Goal: Transaction & Acquisition: Purchase product/service

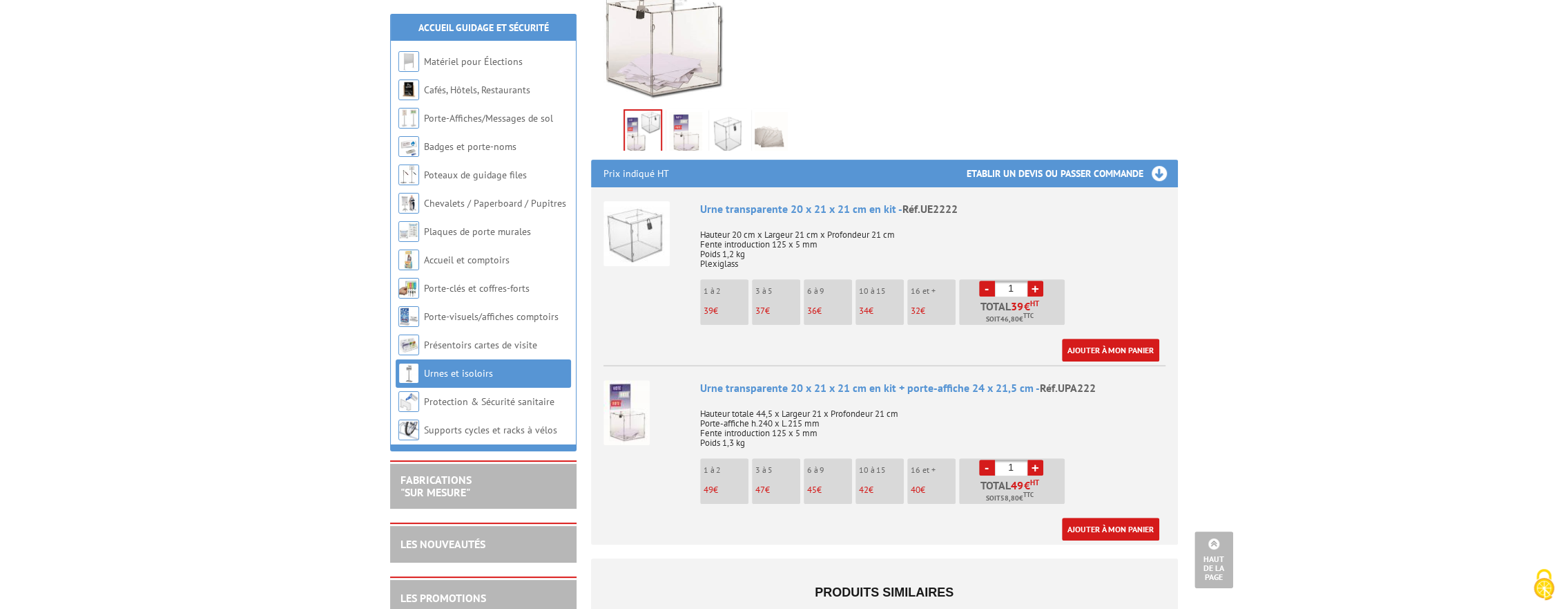
scroll to position [382, 0]
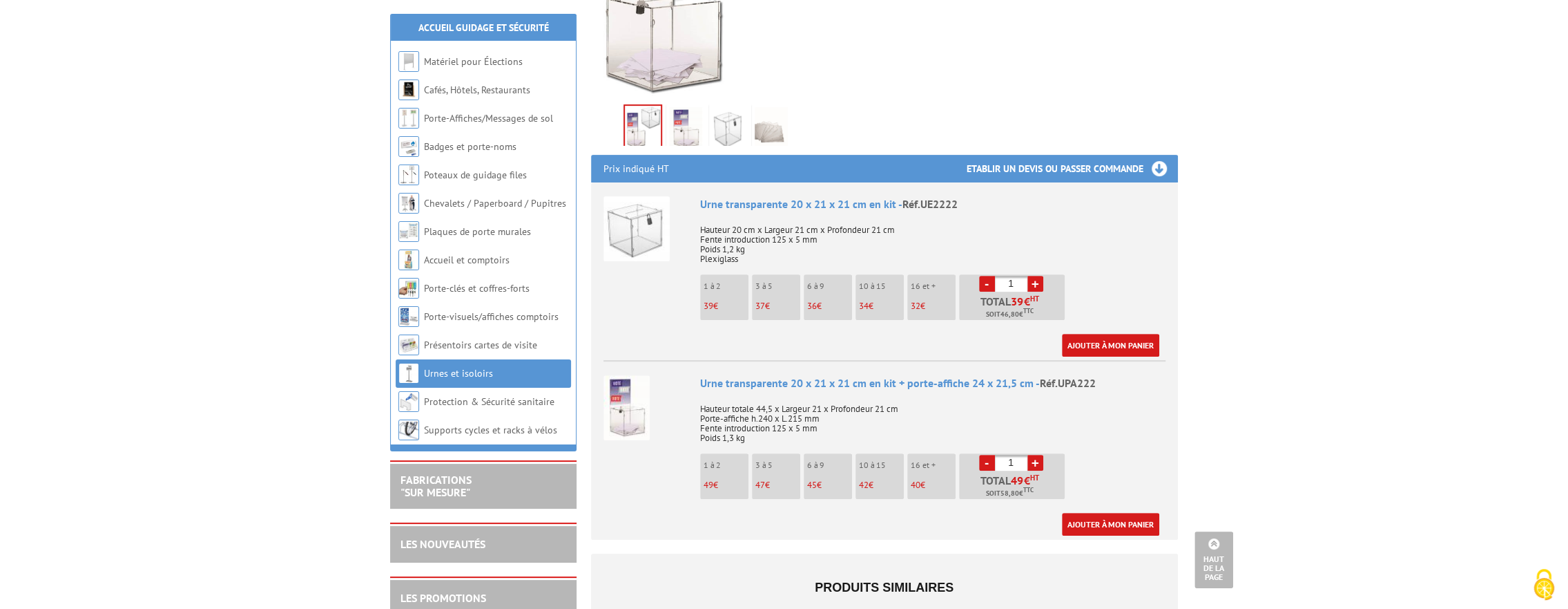
click at [725, 460] on p "1 à 2" at bounding box center [726, 464] width 45 height 9
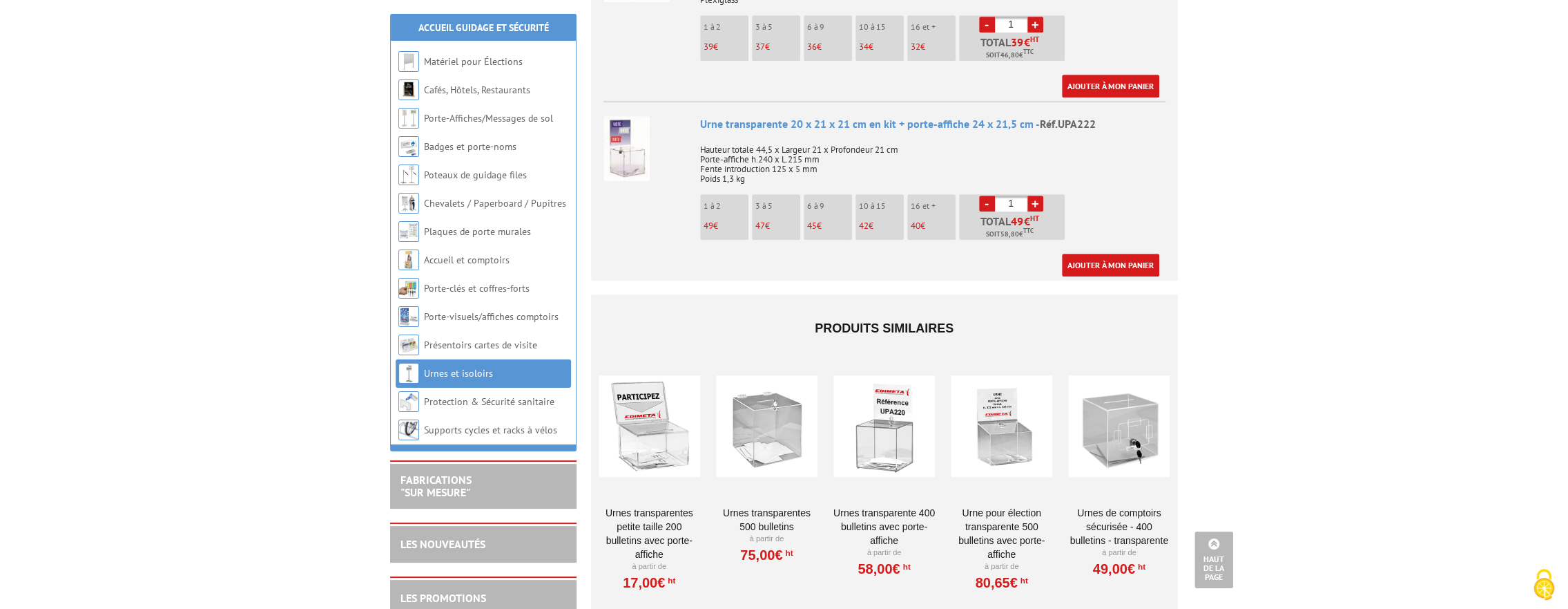
scroll to position [643, 0]
click at [624, 149] on img at bounding box center [627, 147] width 46 height 65
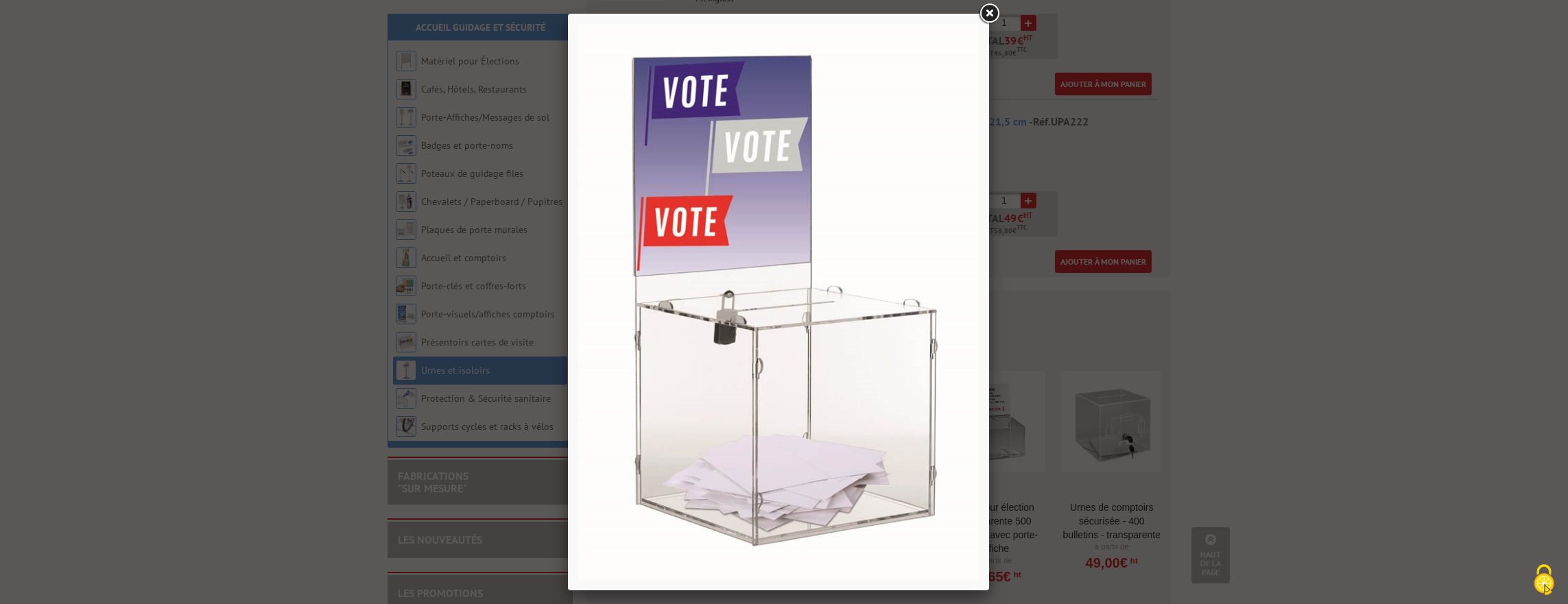
click at [990, 15] on link at bounding box center [989, 14] width 25 height 25
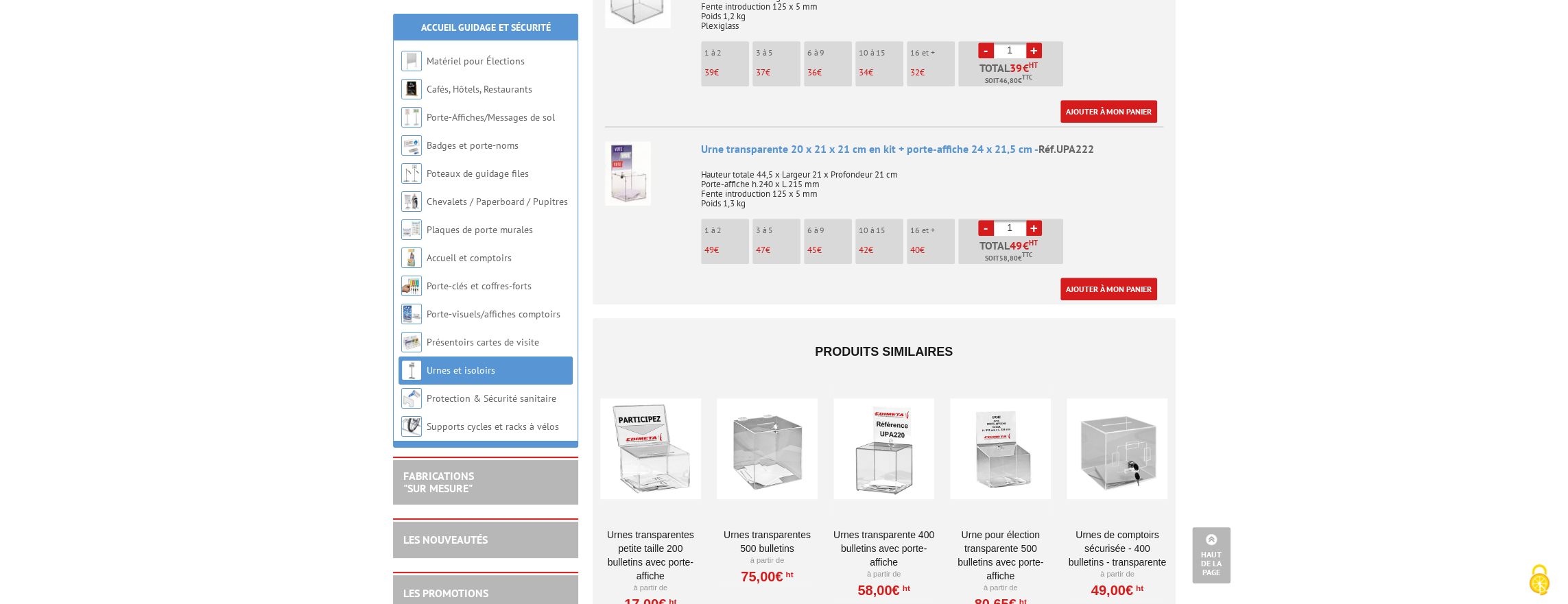
scroll to position [432, 0]
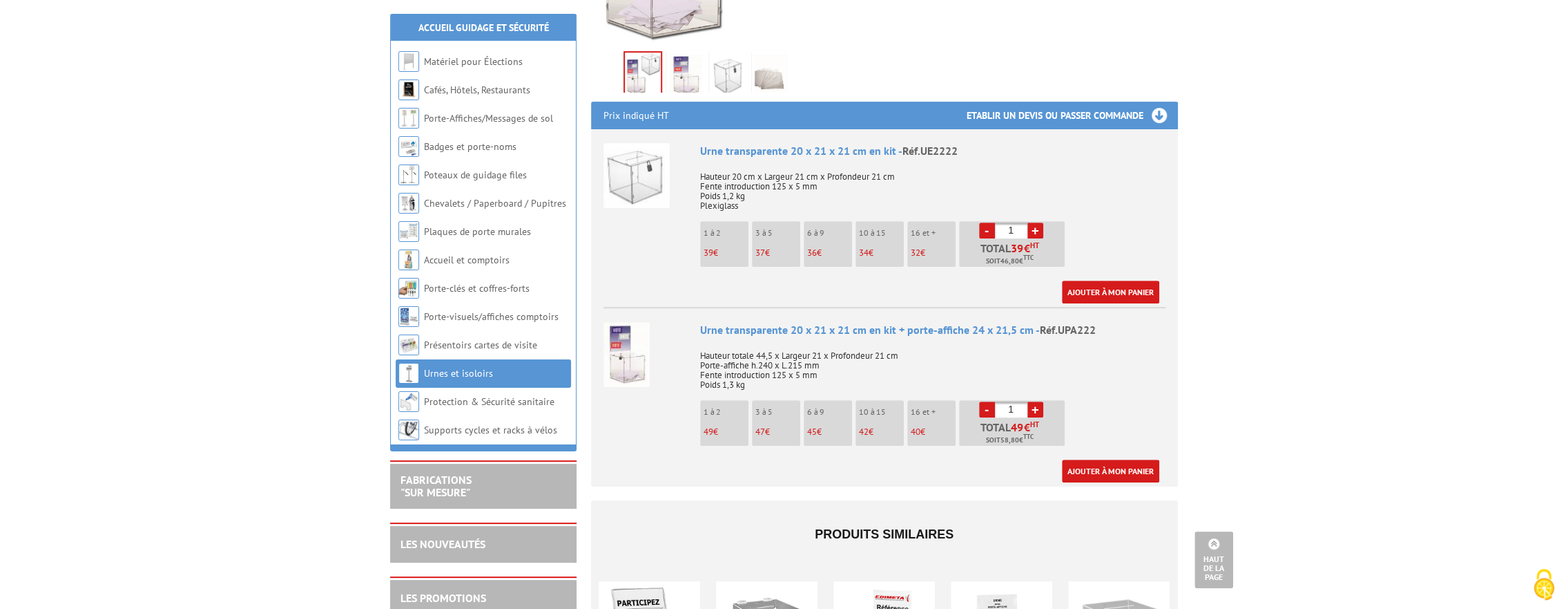
click at [640, 151] on img at bounding box center [637, 175] width 66 height 65
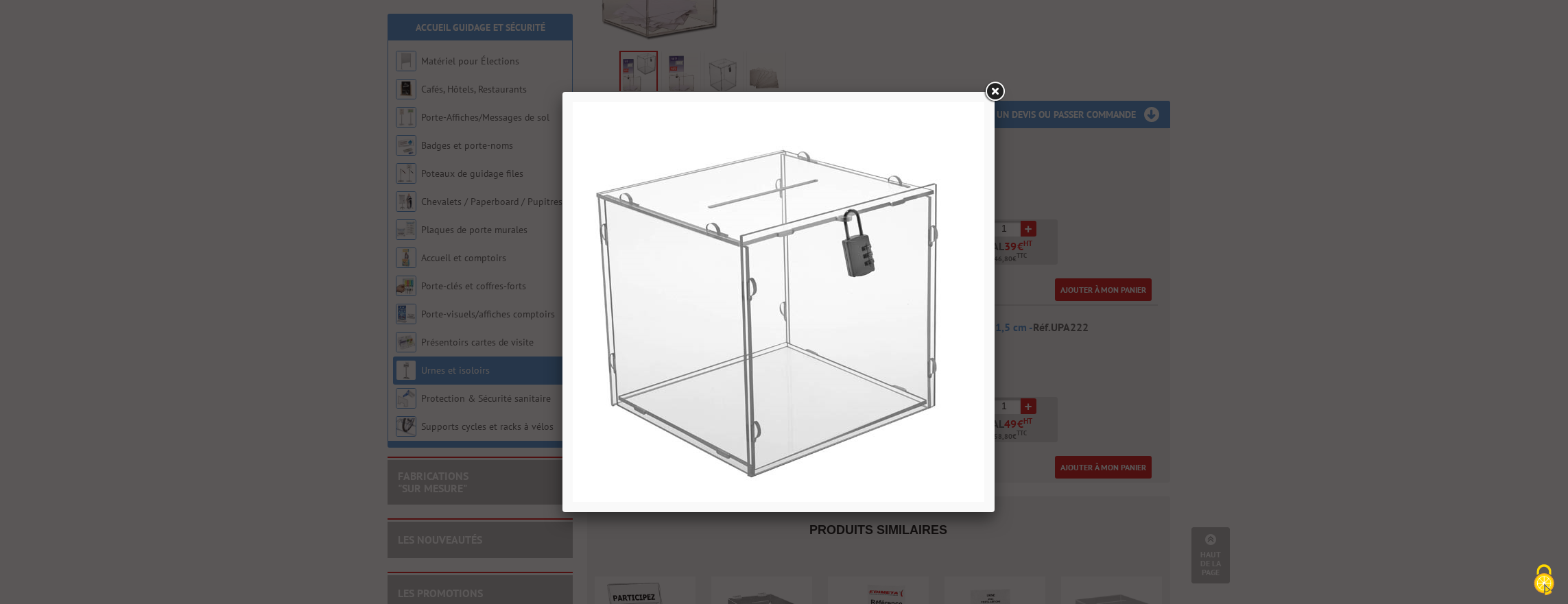
click at [994, 91] on link at bounding box center [994, 91] width 25 height 25
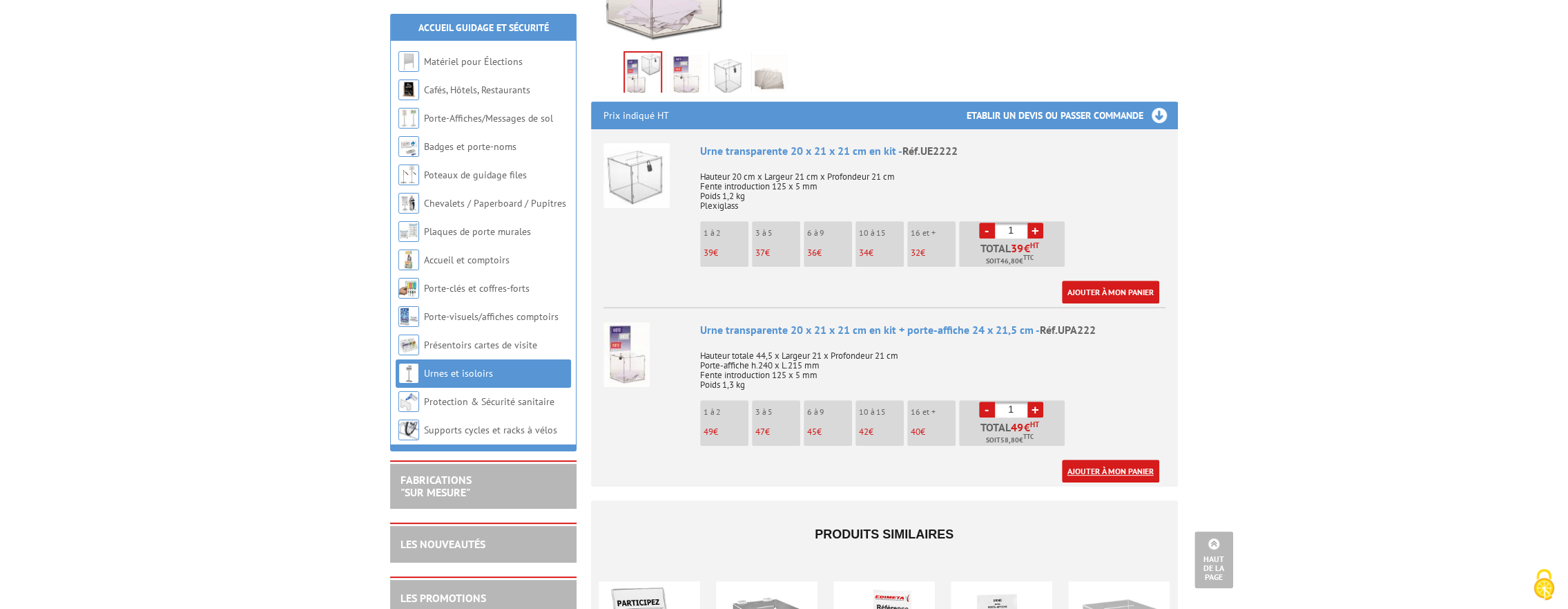
click at [1101, 460] on link "Ajouter à mon panier" at bounding box center [1110, 471] width 97 height 23
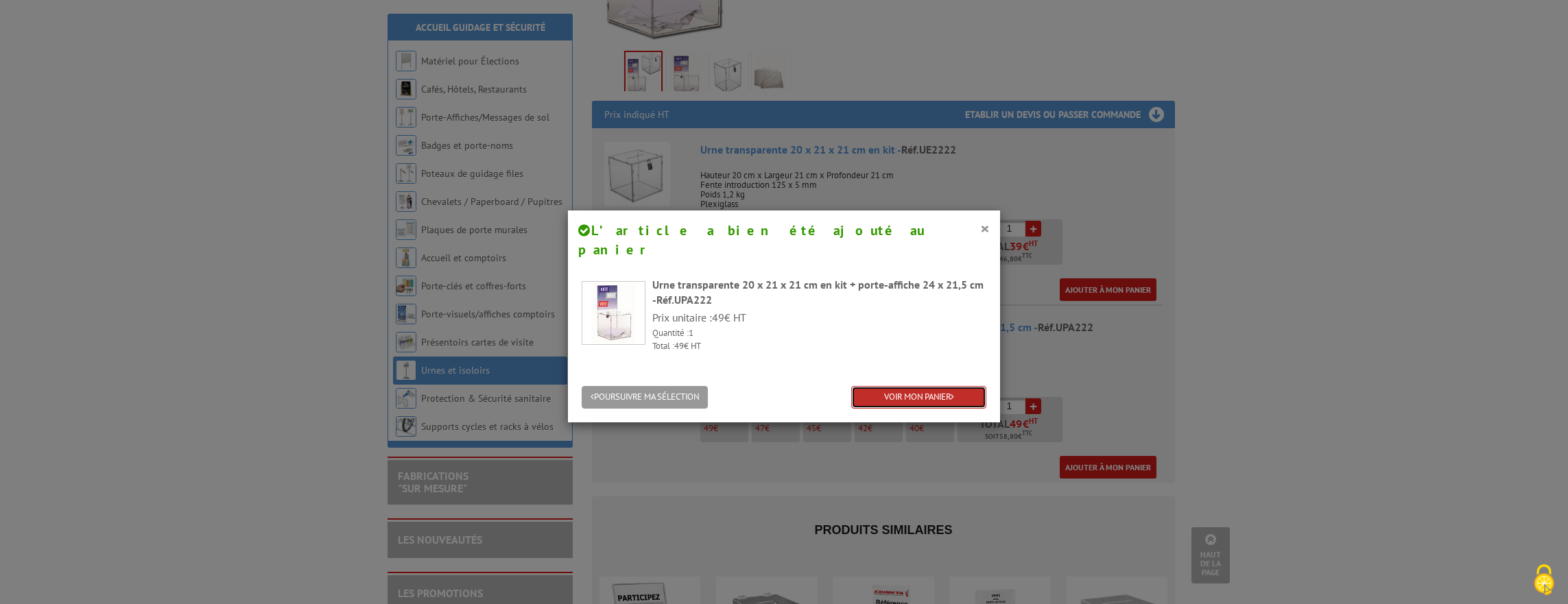
click at [893, 386] on link "VOIR MON PANIER" at bounding box center [918, 397] width 135 height 23
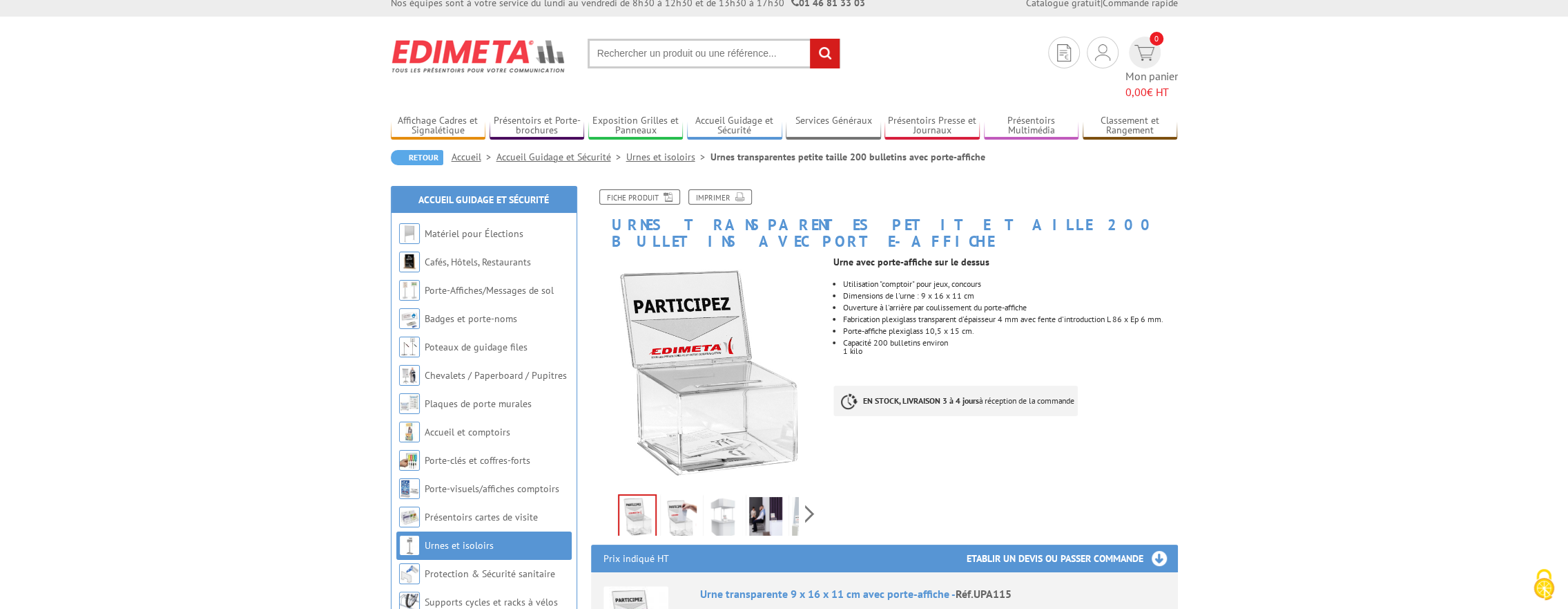
scroll to position [9, 0]
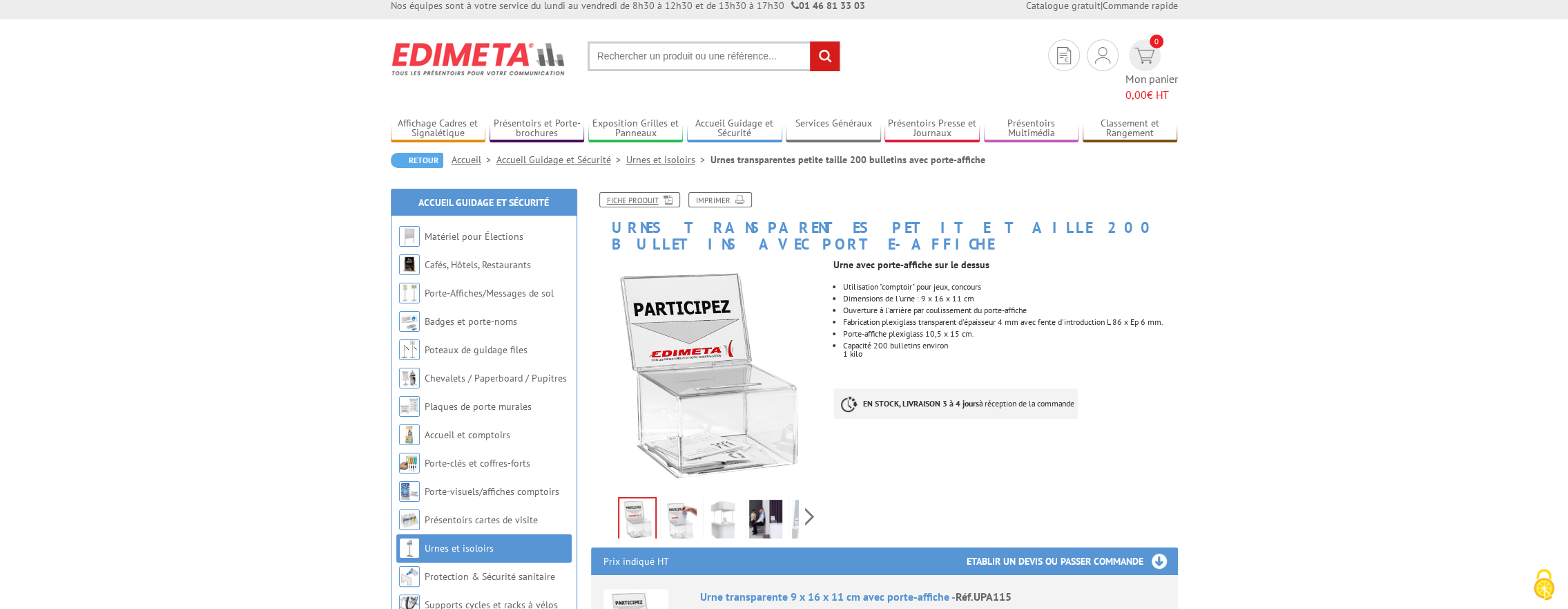
click at [635, 192] on link "Fiche produit" at bounding box center [640, 200] width 81 height 15
click at [684, 499] on img at bounding box center [680, 520] width 33 height 43
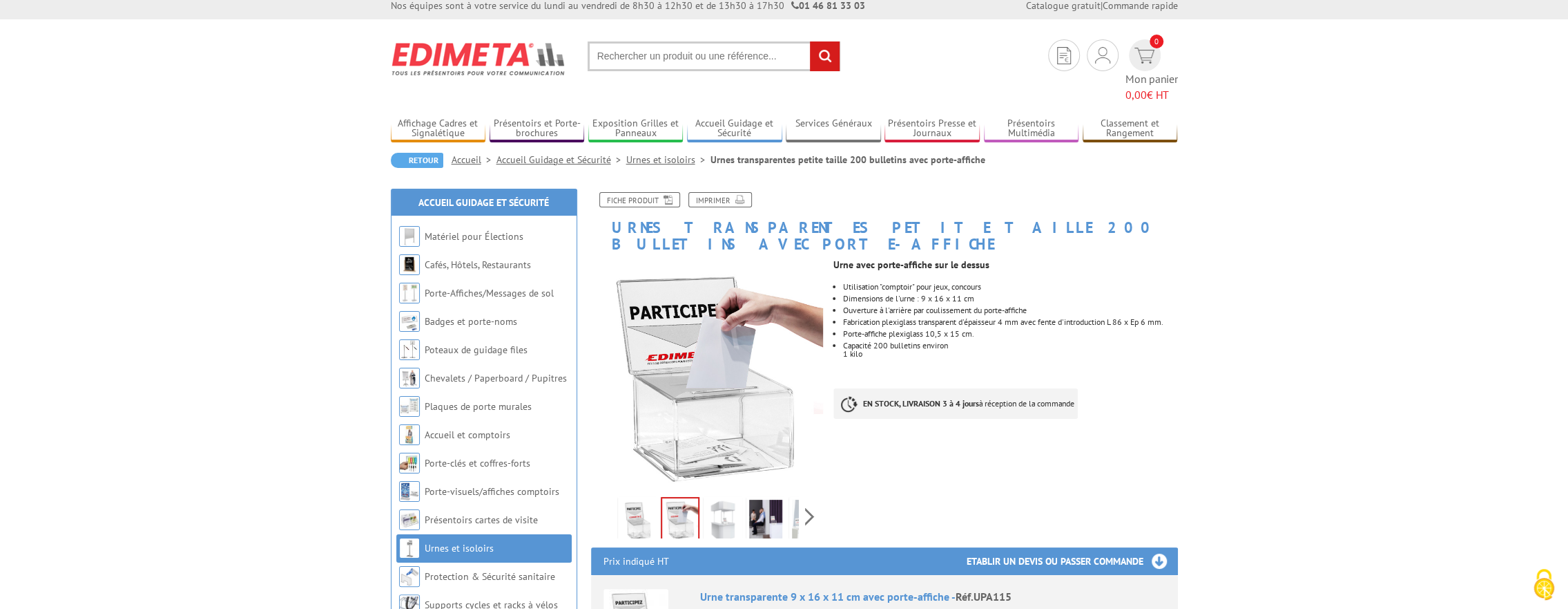
click at [719, 499] on img at bounding box center [723, 520] width 33 height 43
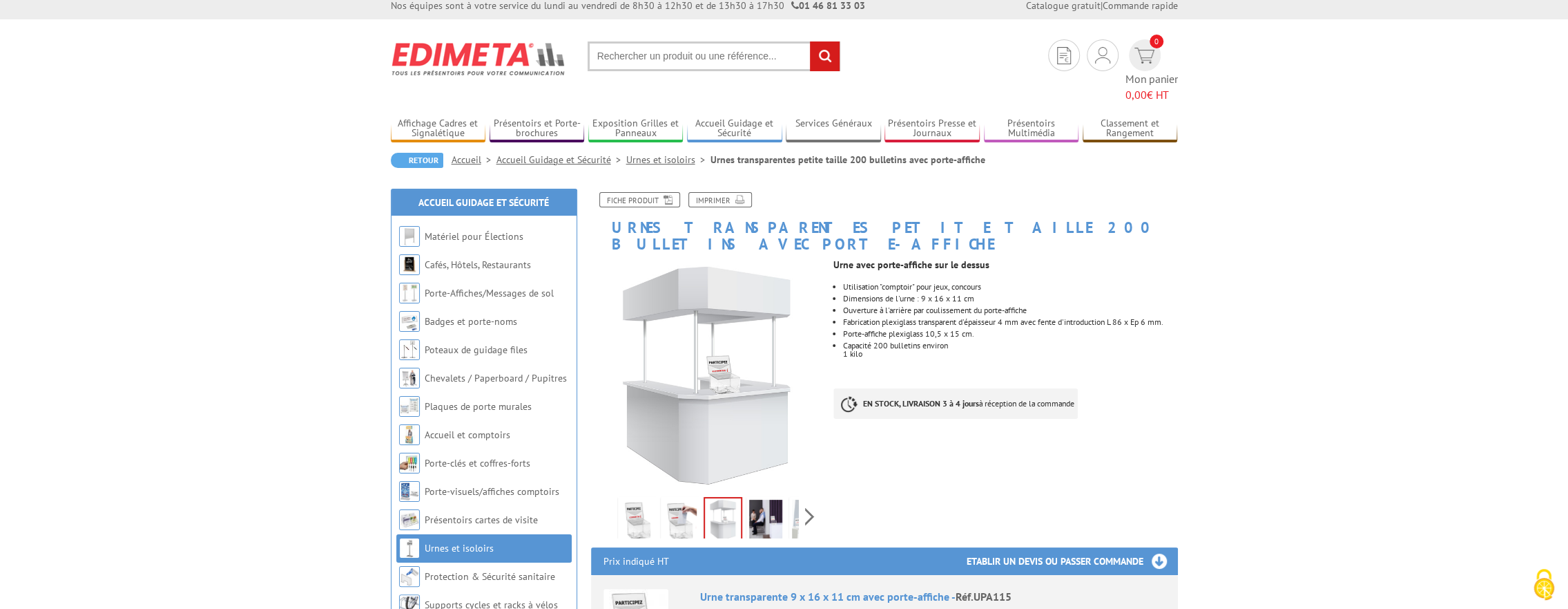
click at [760, 499] on img at bounding box center [766, 520] width 33 height 43
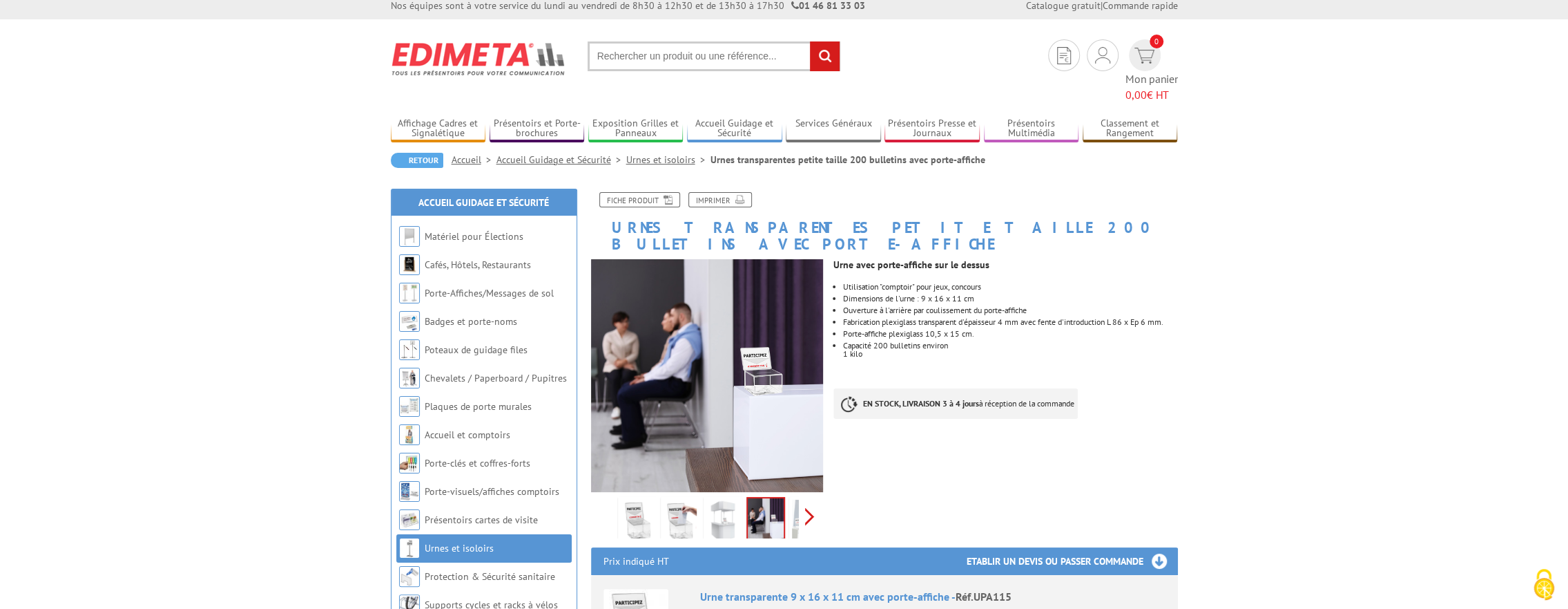
click at [809, 492] on div "Previous Next" at bounding box center [707, 516] width 233 height 48
click at [744, 498] on img at bounding box center [735, 519] width 36 height 43
click at [789, 499] on img at bounding box center [777, 520] width 33 height 43
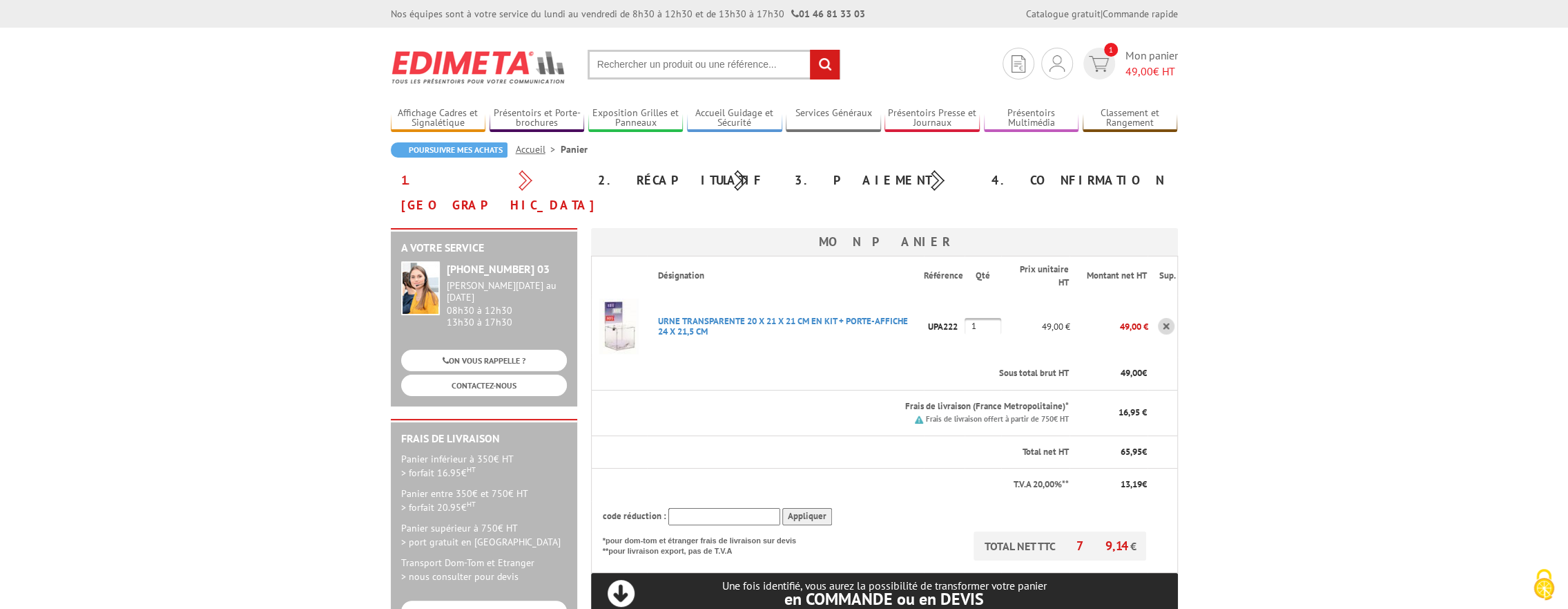
scroll to position [69, 0]
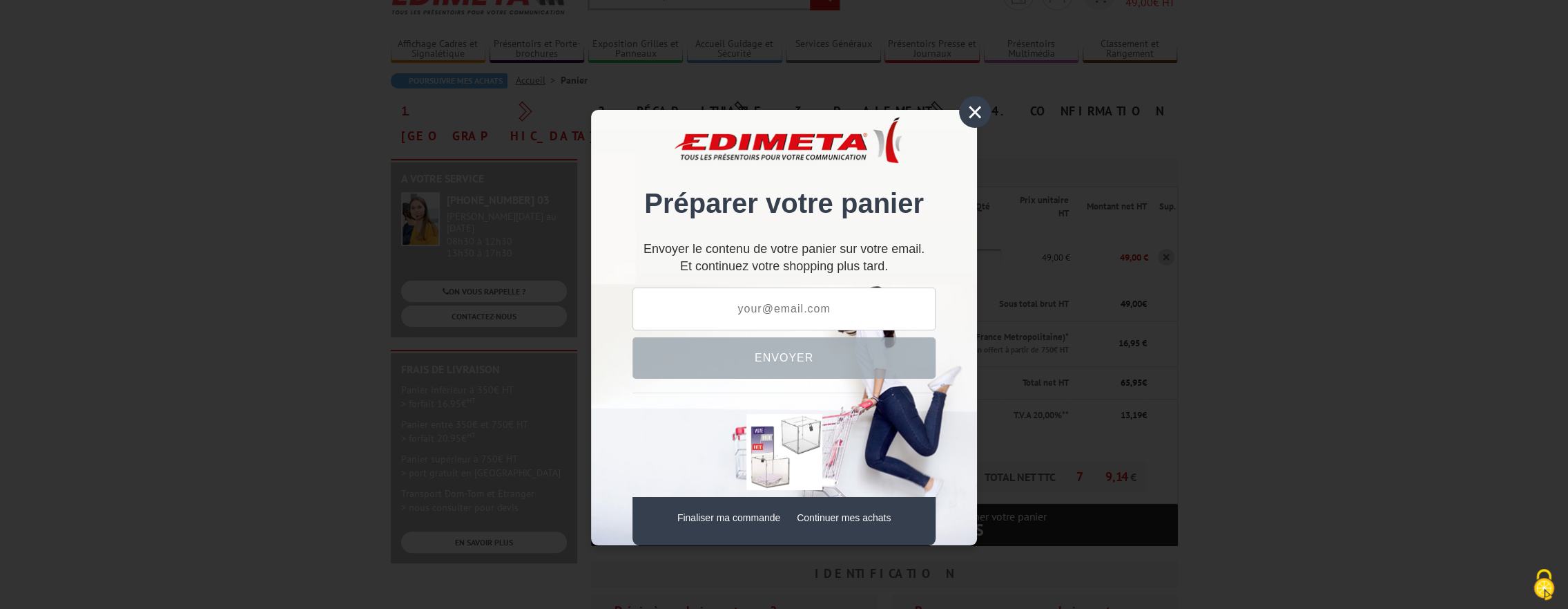
click at [974, 112] on div "×" at bounding box center [975, 112] width 32 height 32
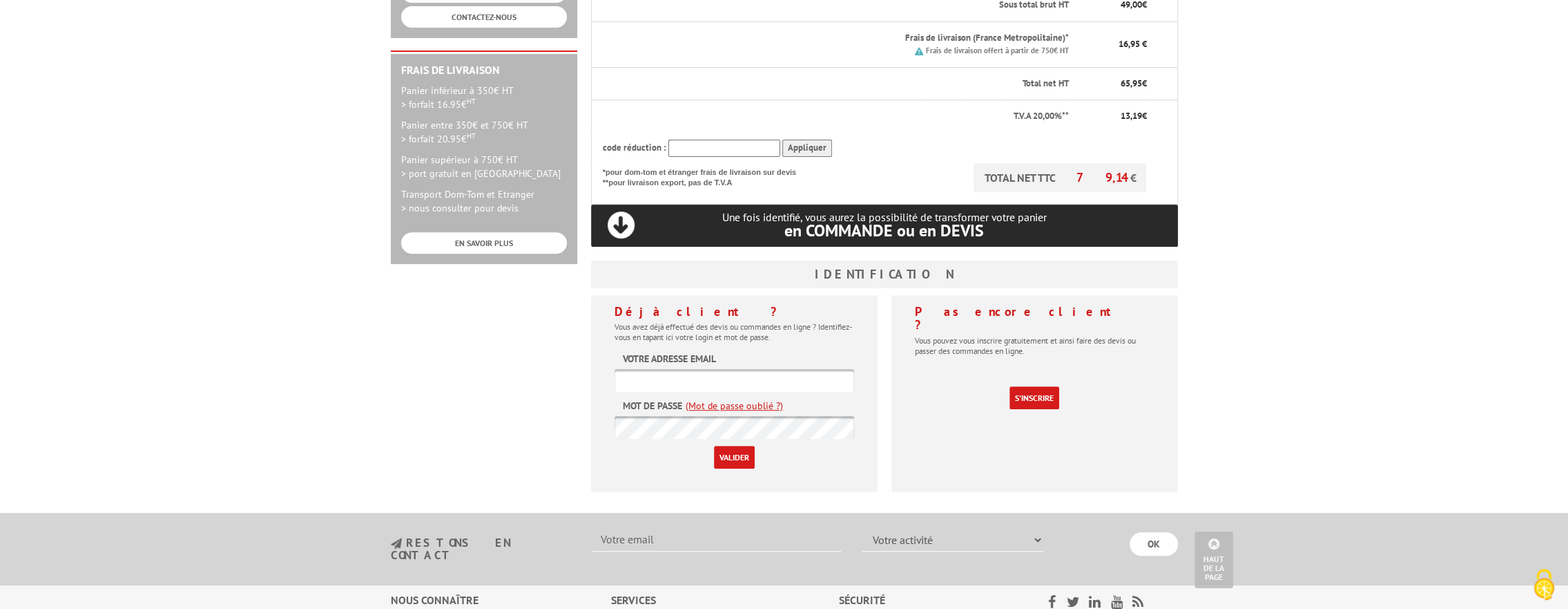
scroll to position [369, 0]
click at [1043, 386] on link "S'inscrire" at bounding box center [1034, 397] width 50 height 23
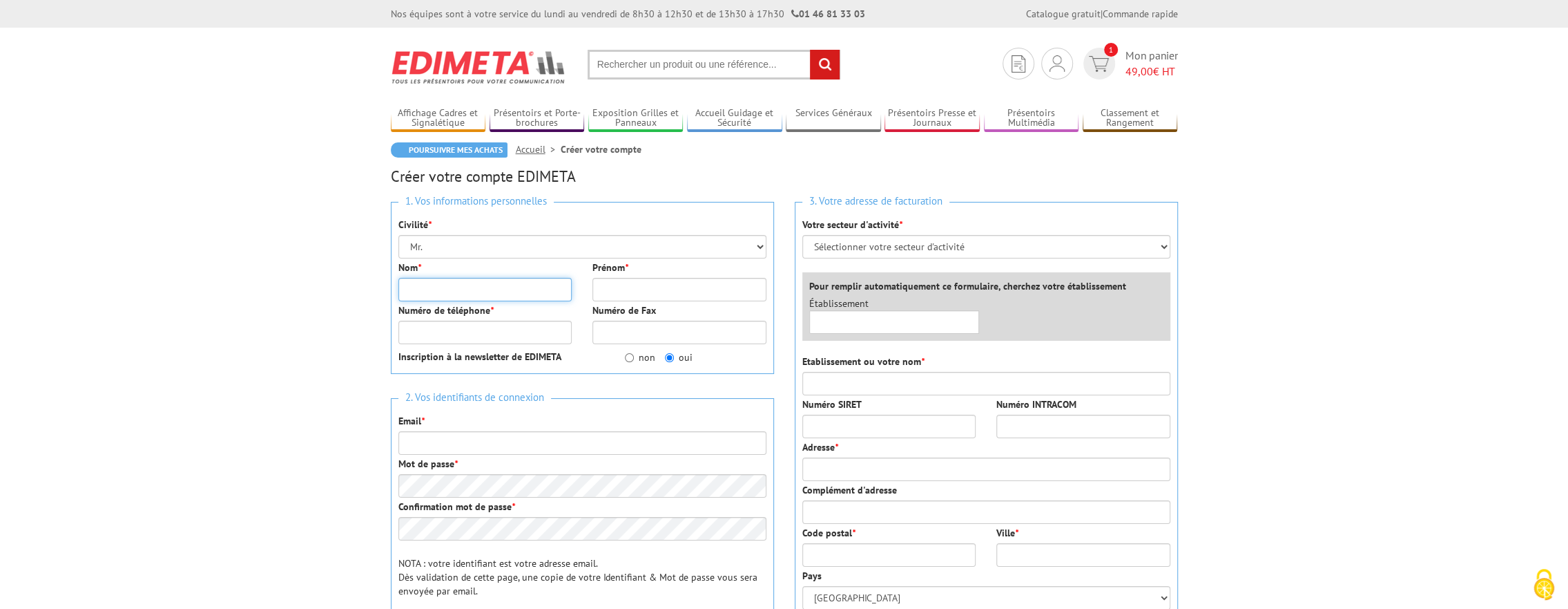
click at [454, 286] on input "Nom *" at bounding box center [485, 289] width 174 height 24
type input "RESAL"
type input "Baptiste"
type input "0670770001"
type input "baptiste.resal@gatewatcher.com"
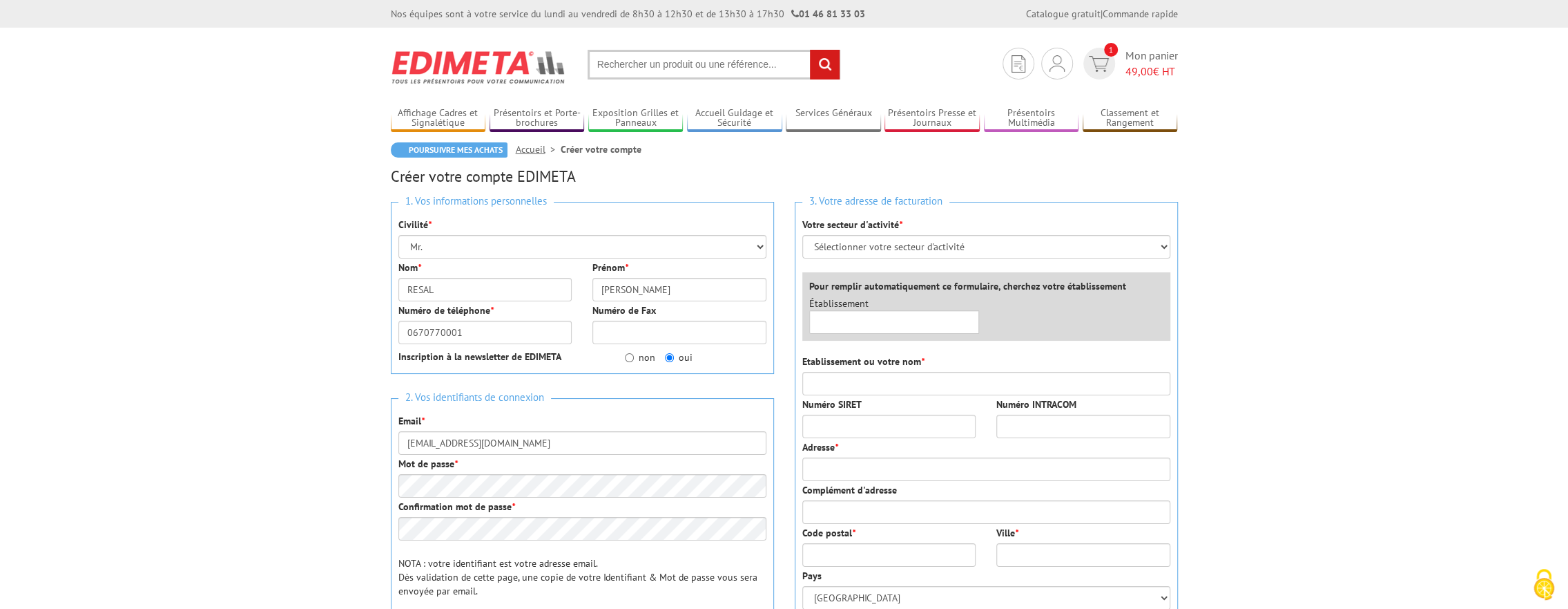
type input "GATEWATCHER"
type input "Campus Cyber"
type input "Tour Eria"
type input "92800"
type input "PUTEAUX"
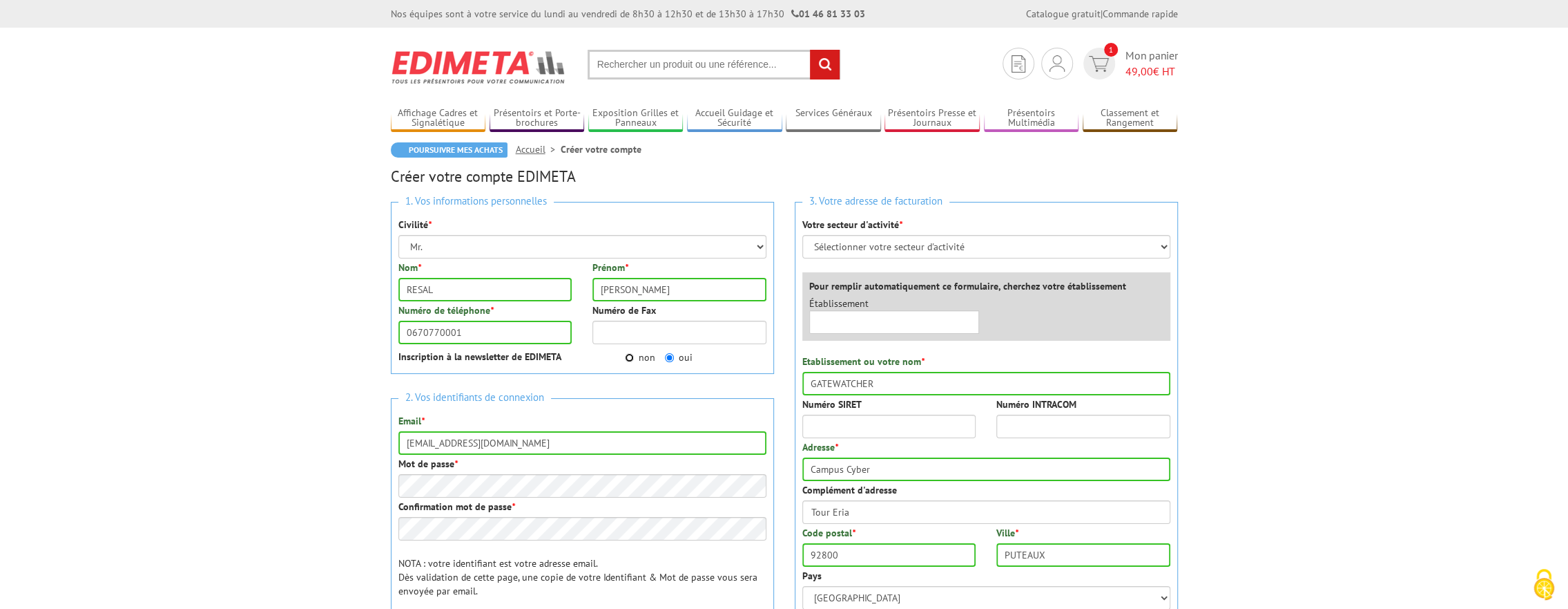
click at [628, 357] on input "non" at bounding box center [630, 357] width 9 height 9
radio input "true"
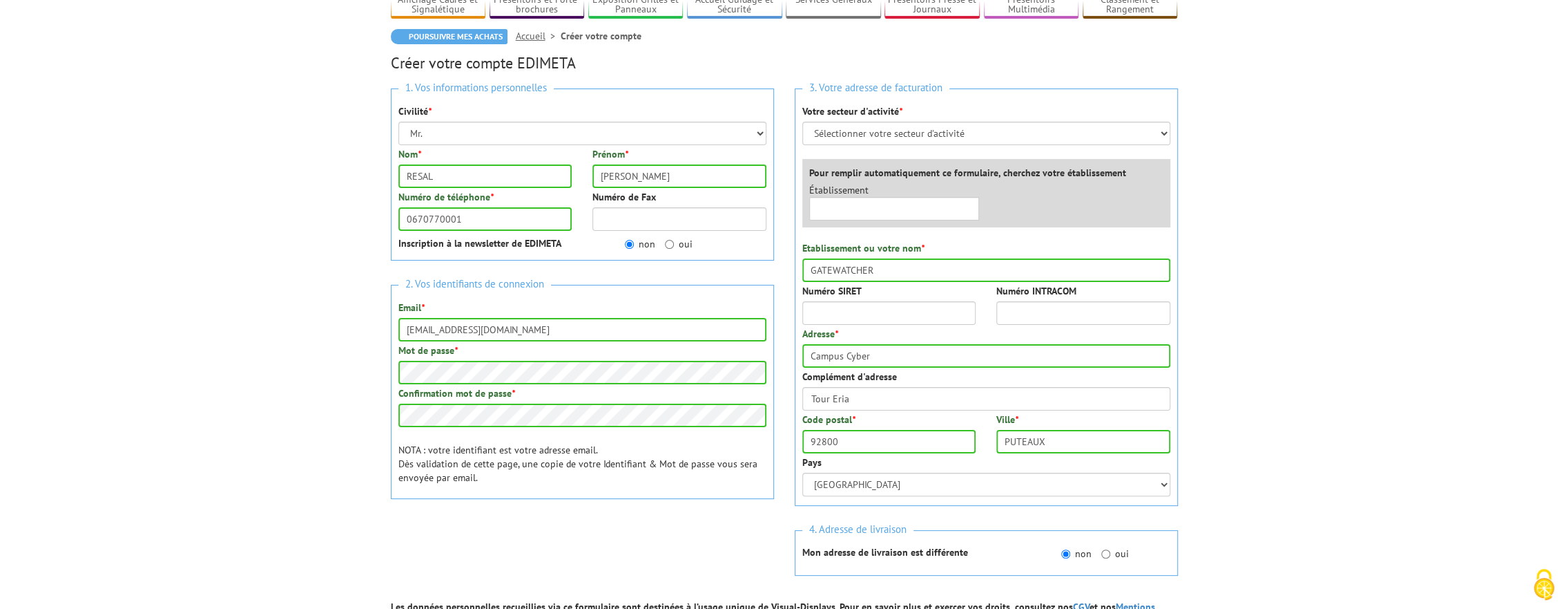
scroll to position [110, 0]
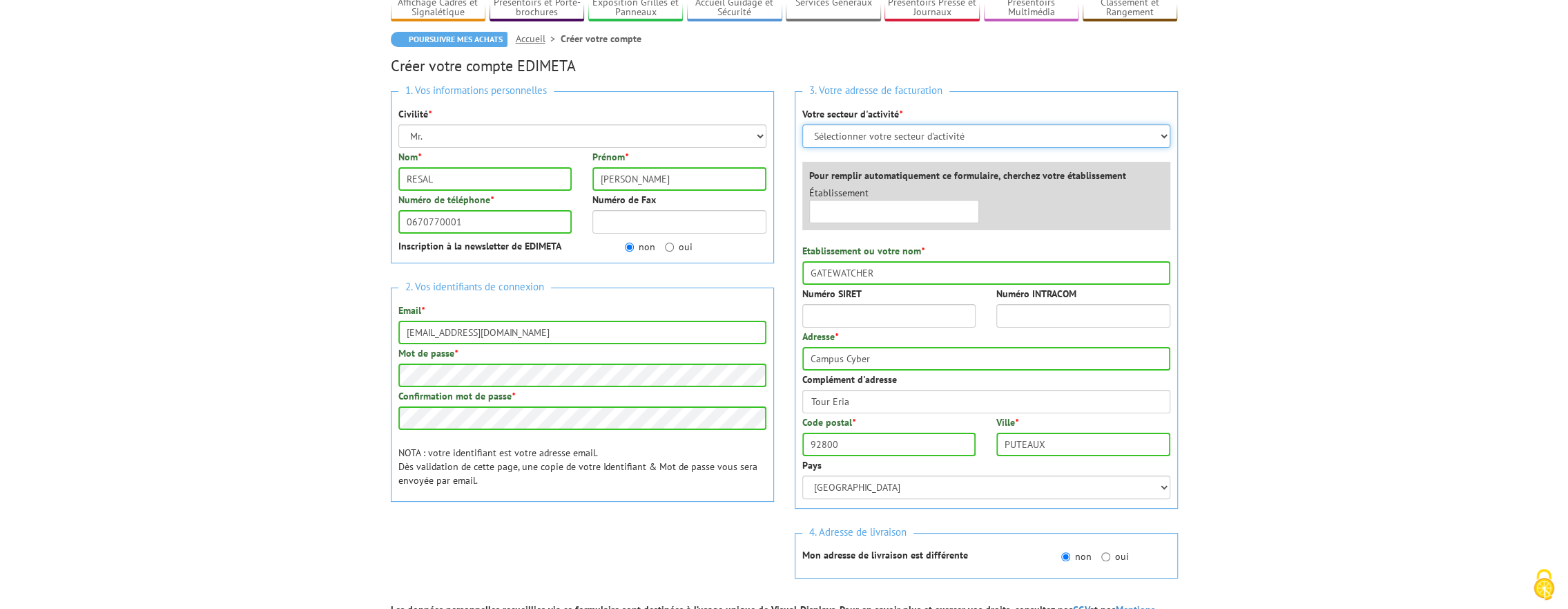
click at [961, 130] on select "Sélectionner votre secteur d'activité Administrations et collectivités Magasins…" at bounding box center [986, 136] width 368 height 24
select select "878"
click at [802, 125] on select "Sélectionner votre secteur d'activité Administrations et collectivités Magasins…" at bounding box center [986, 136] width 368 height 24
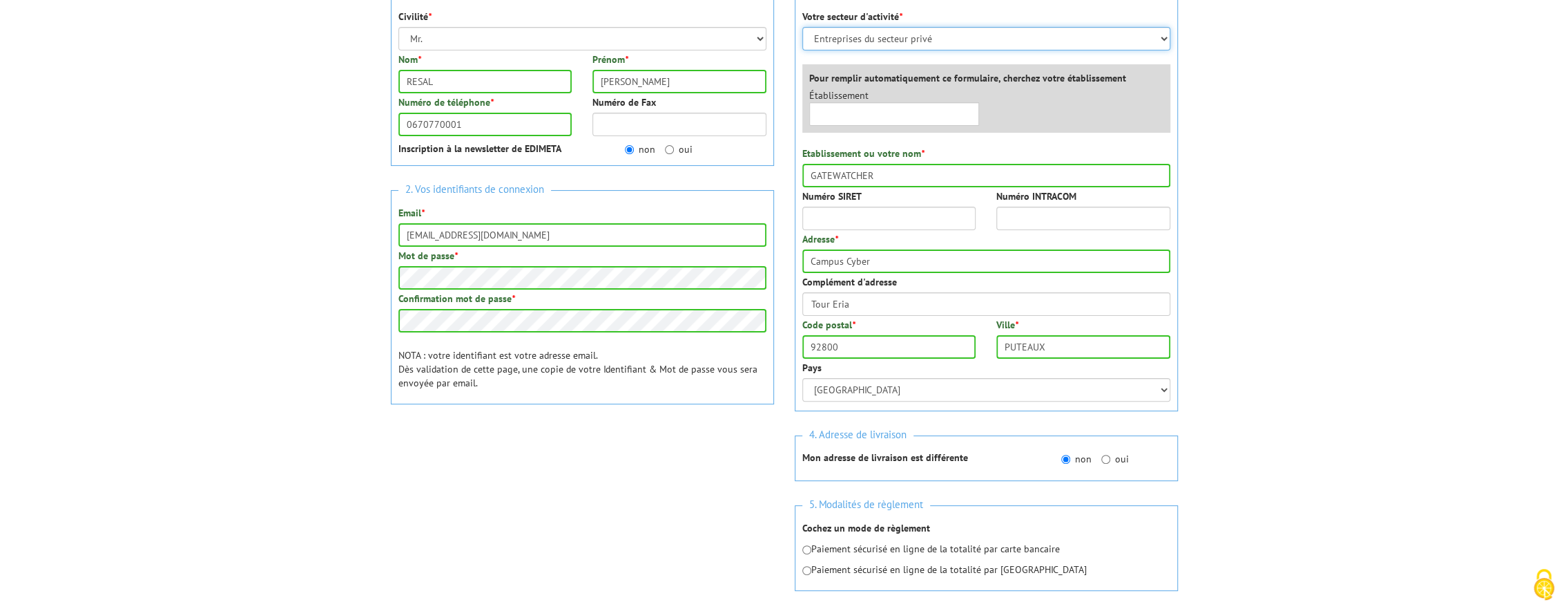
scroll to position [209, 0]
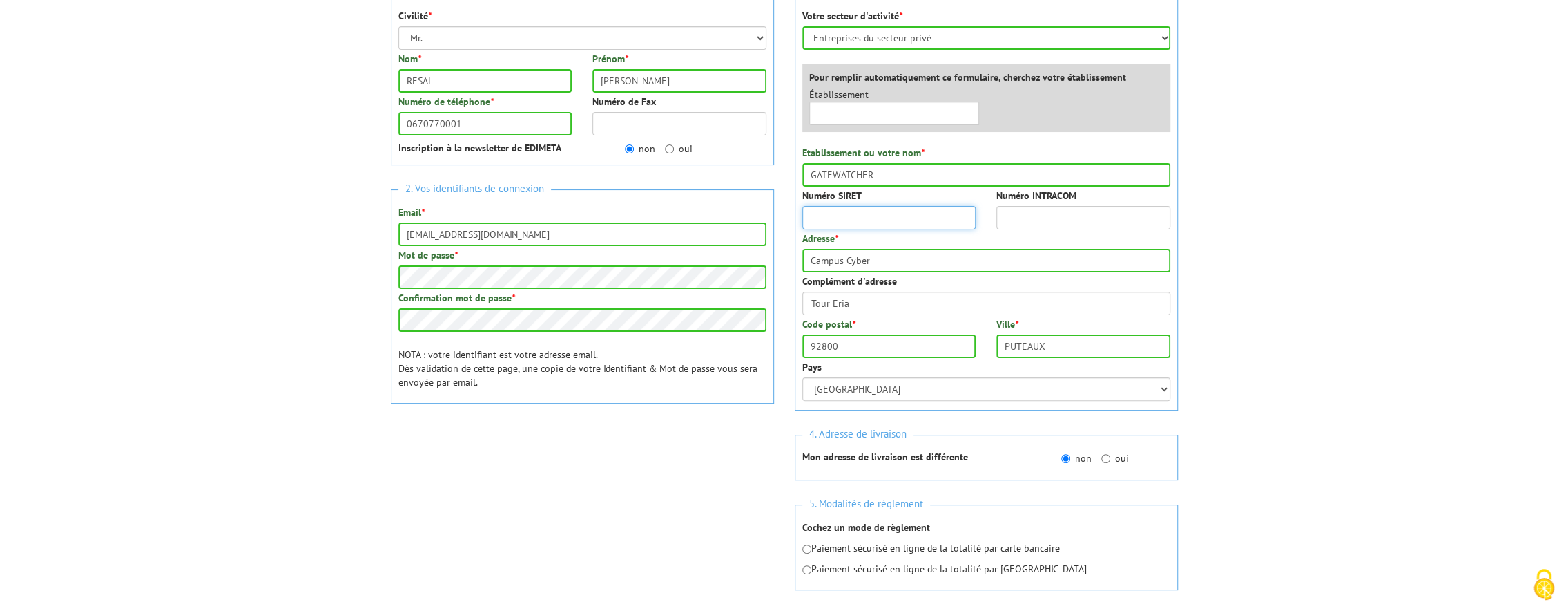
paste input "810 505 248 00"
type input "810 505 248 00"
paste input "FR 72 810 505 248"
type input "FR 72 810 505 248"
click at [860, 303] on input "Tour Eria" at bounding box center [986, 303] width 368 height 24
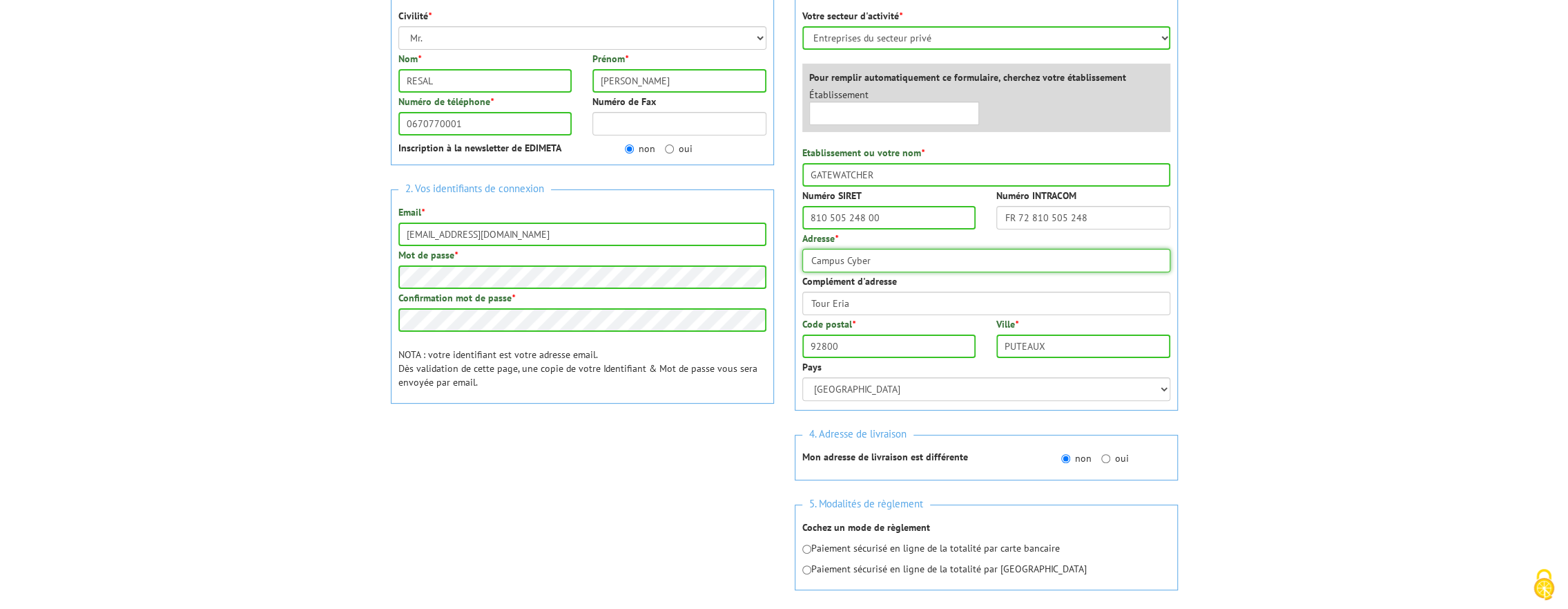
click at [896, 258] on input "Campus Cyber" at bounding box center [986, 260] width 368 height 24
click at [885, 260] on input "Campus Cyber" at bounding box center [986, 260] width 368 height 24
type input "Campus Cyber - tour Eria"
drag, startPoint x: 858, startPoint y: 301, endPoint x: 717, endPoint y: 296, distance: 141.1
click at [717, 296] on div "1. Vos informations personnelles Civilité * Mr. Mme. Mlle. Nom * RESAL Prénom *…" at bounding box center [784, 298] width 808 height 631
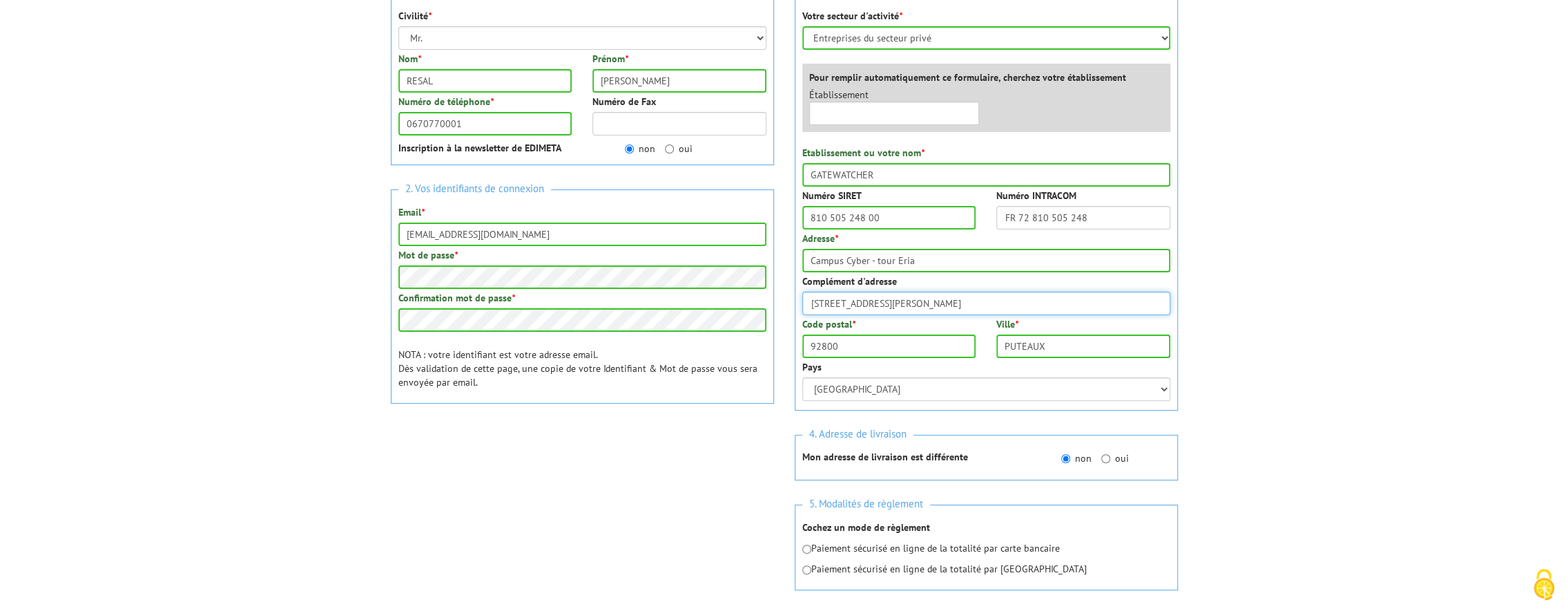
type input "5-7 rue Bellini"
click at [1334, 268] on body "Nos équipes sont à votre service du lundi au vendredi de 8h30 à 12h30 et de 13h…" at bounding box center [784, 424] width 1568 height 1266
click at [1438, 449] on body "Nos équipes sont à votre service du lundi au vendredi de 8h30 à 12h30 et de 13h…" at bounding box center [784, 424] width 1568 height 1266
click at [806, 546] on input "radio" at bounding box center [807, 548] width 9 height 9
radio input "true"
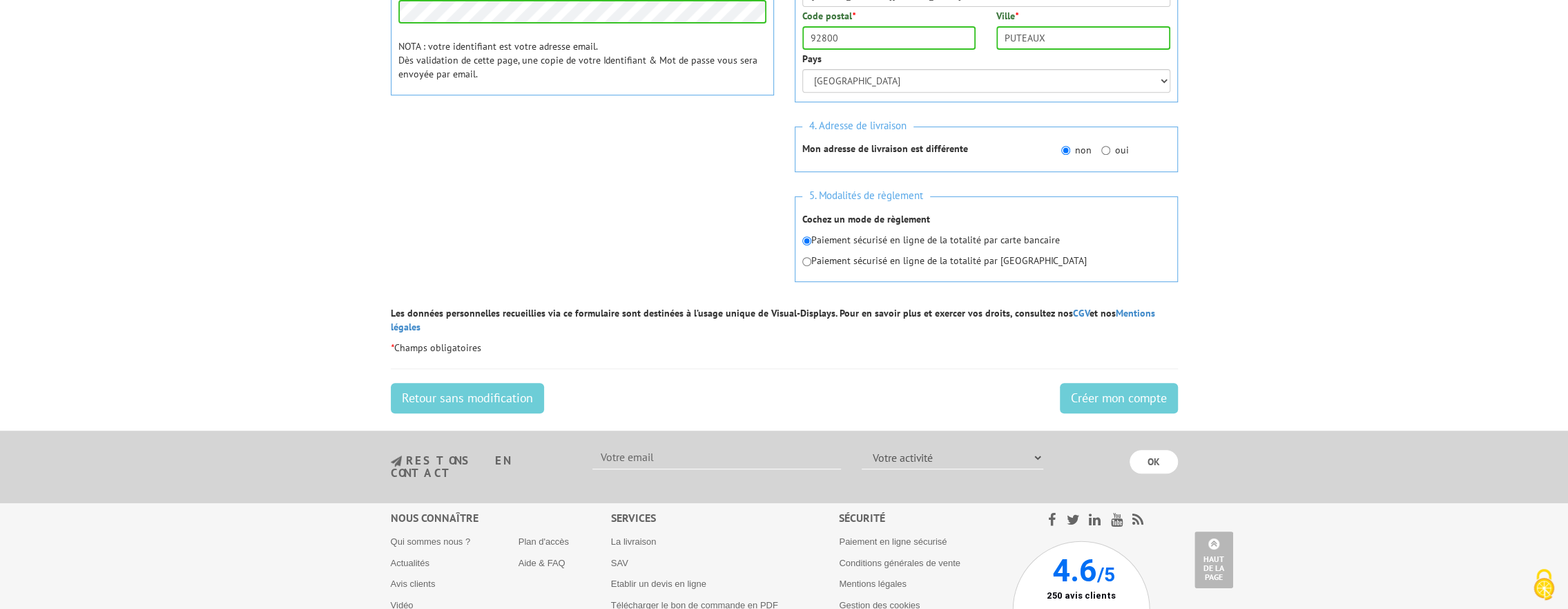
scroll to position [520, 0]
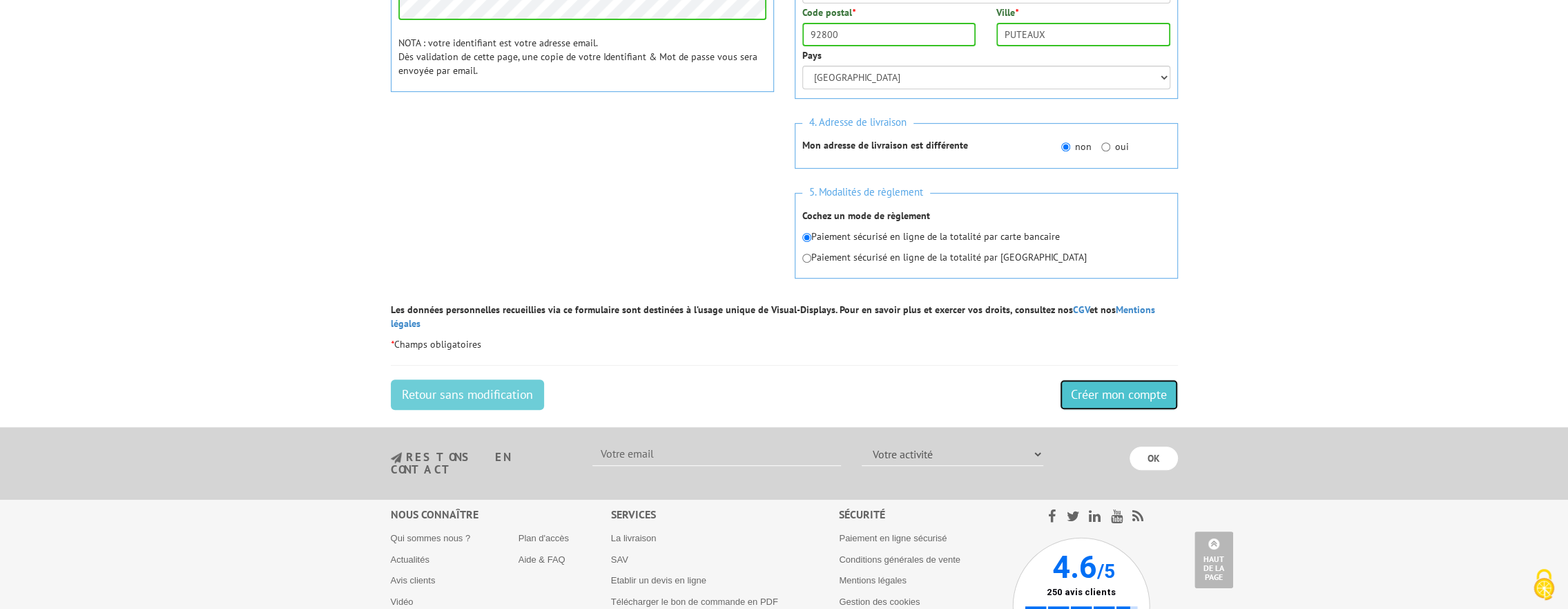
click at [1124, 382] on input "Créer mon compte" at bounding box center [1119, 394] width 118 height 30
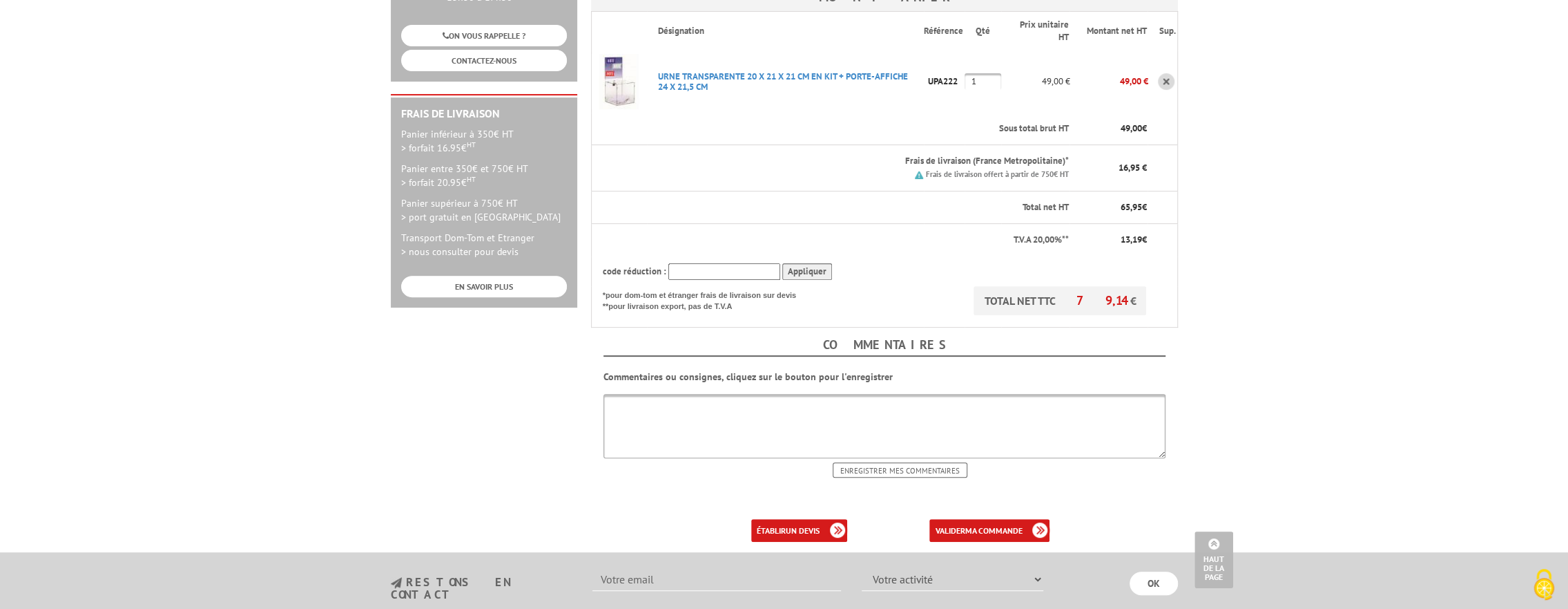
scroll to position [327, 0]
click at [987, 523] on b "ma commande" at bounding box center [993, 528] width 58 height 10
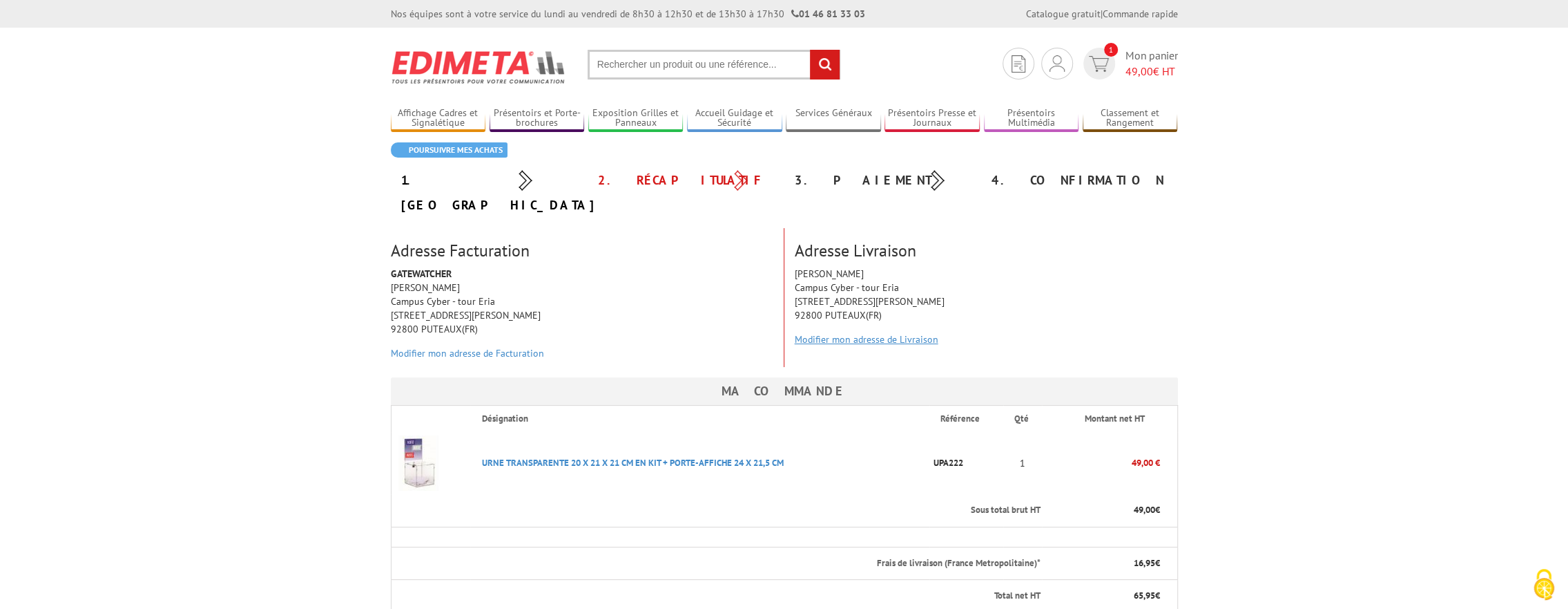
click at [834, 333] on link "Modifier mon adresse de Livraison" at bounding box center [866, 339] width 143 height 12
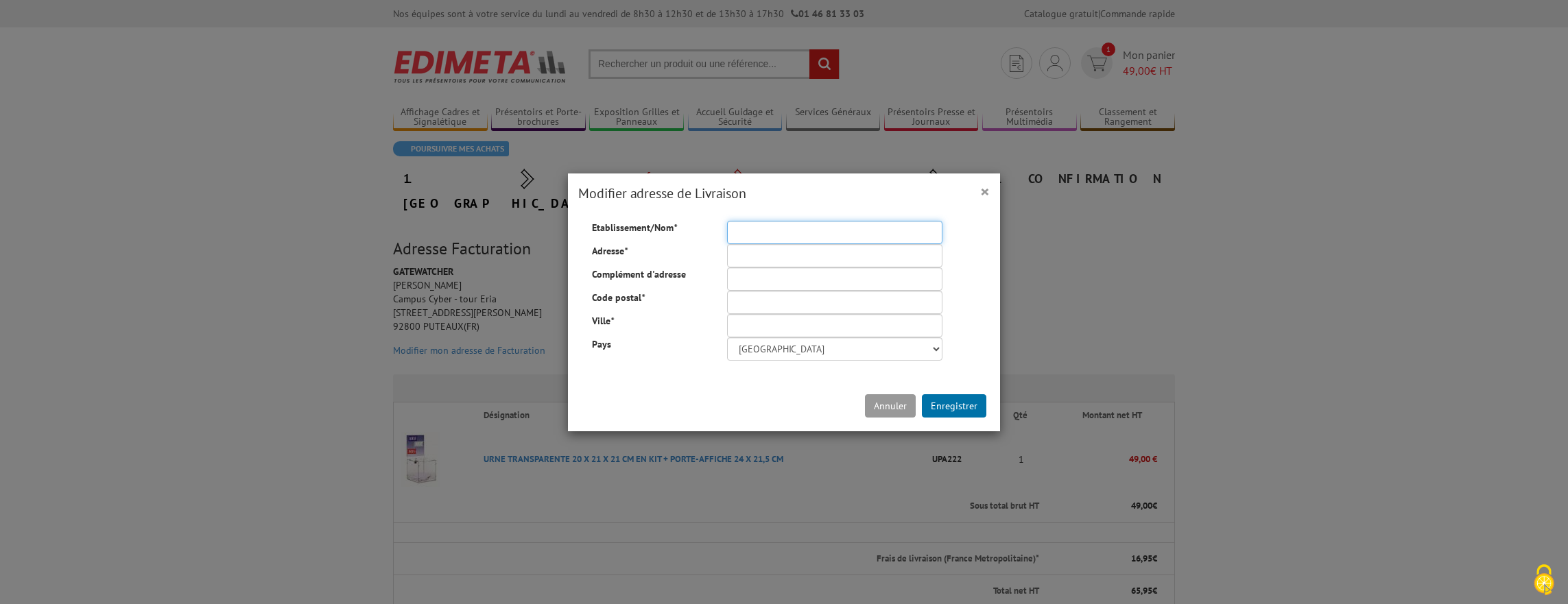
click at [739, 231] on input "Etablissement/Nom *" at bounding box center [834, 232] width 215 height 24
type input "GATEWATCHER"
type input "Campus Cyber - tour Eria"
type input "5-7 rue Bellini"
type input "92800"
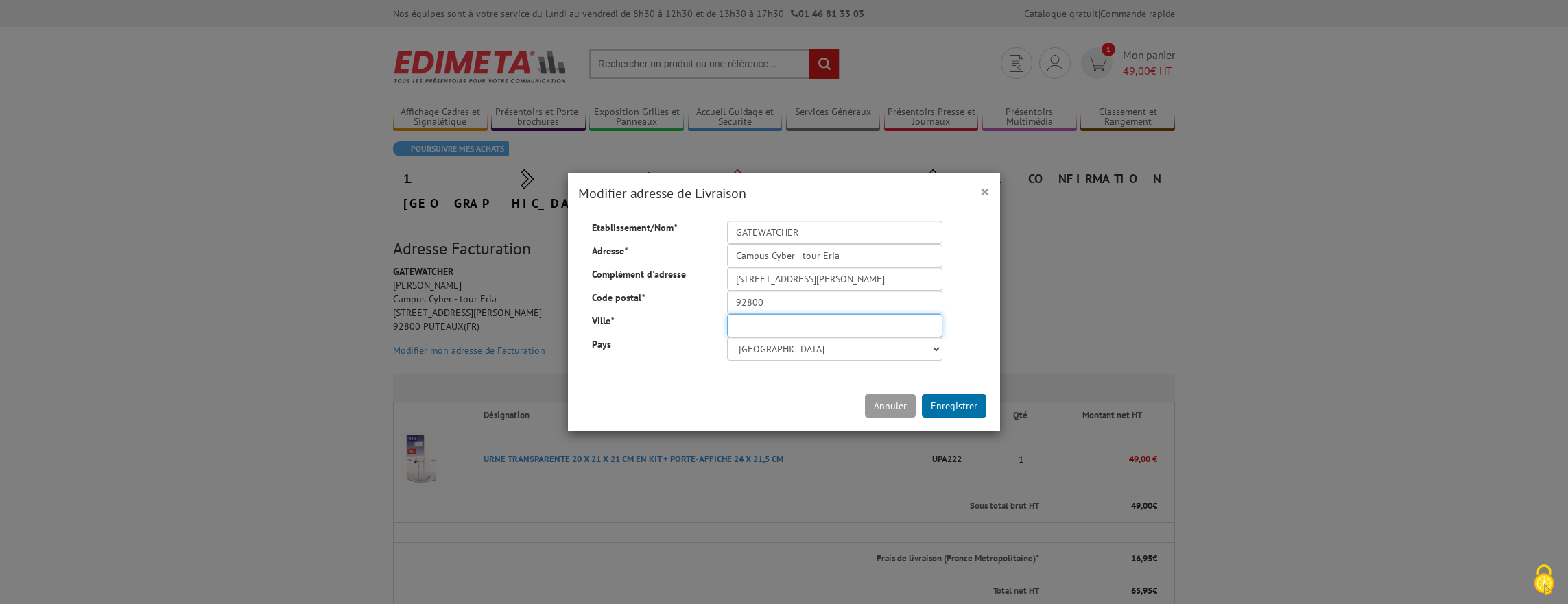
type input "PUTEAUX"
click at [948, 406] on button "Enregistrer" at bounding box center [954, 405] width 64 height 24
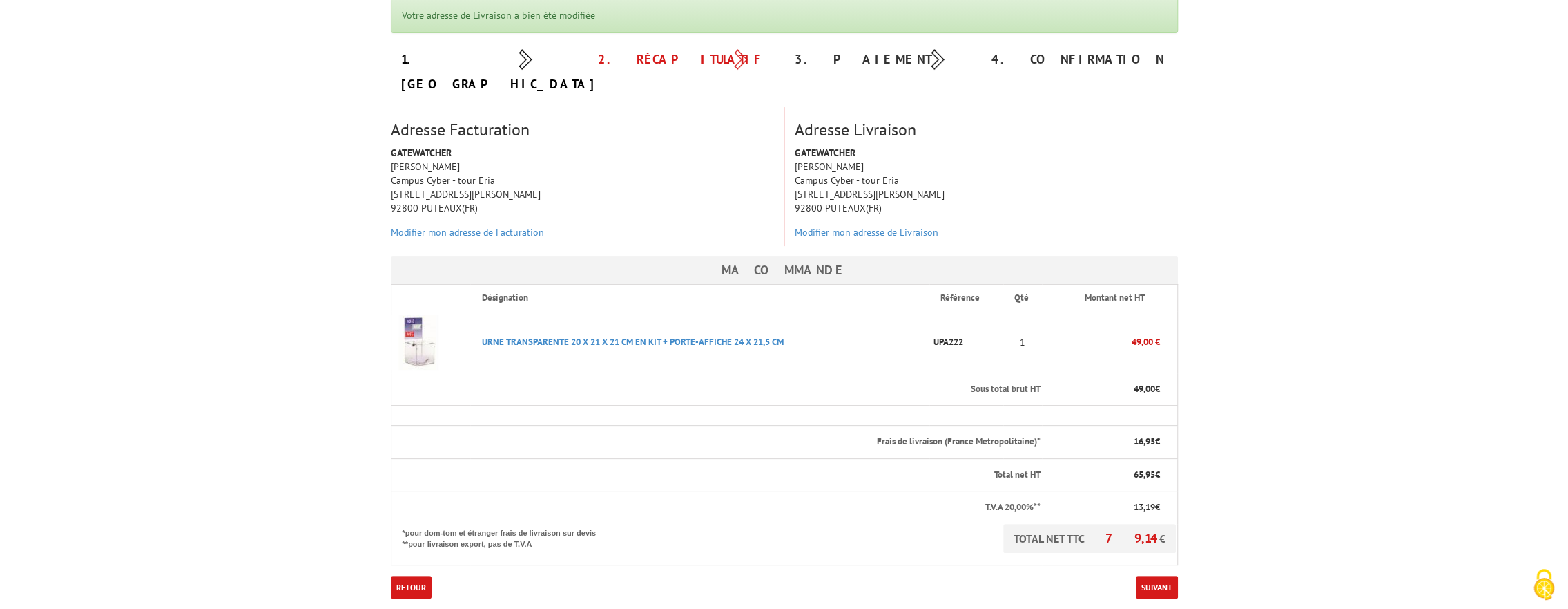
scroll to position [208, 0]
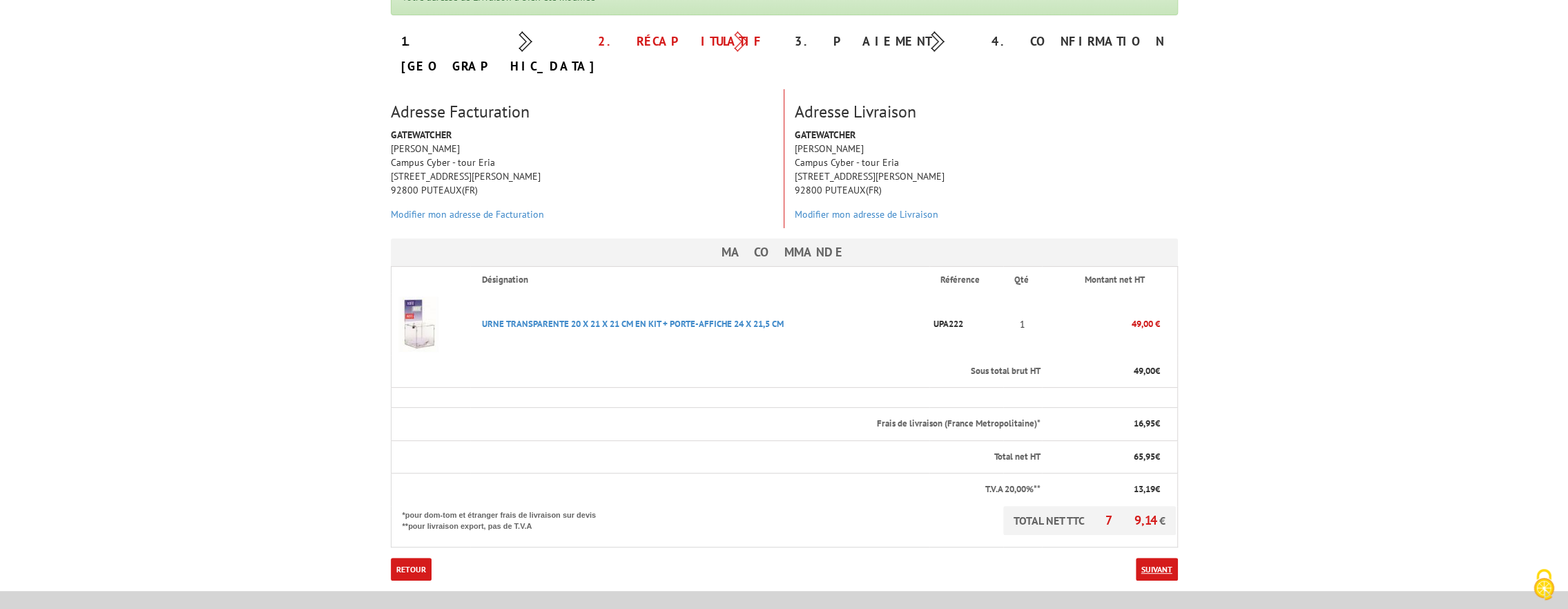
click at [1160, 558] on link "Suivant" at bounding box center [1157, 569] width 42 height 23
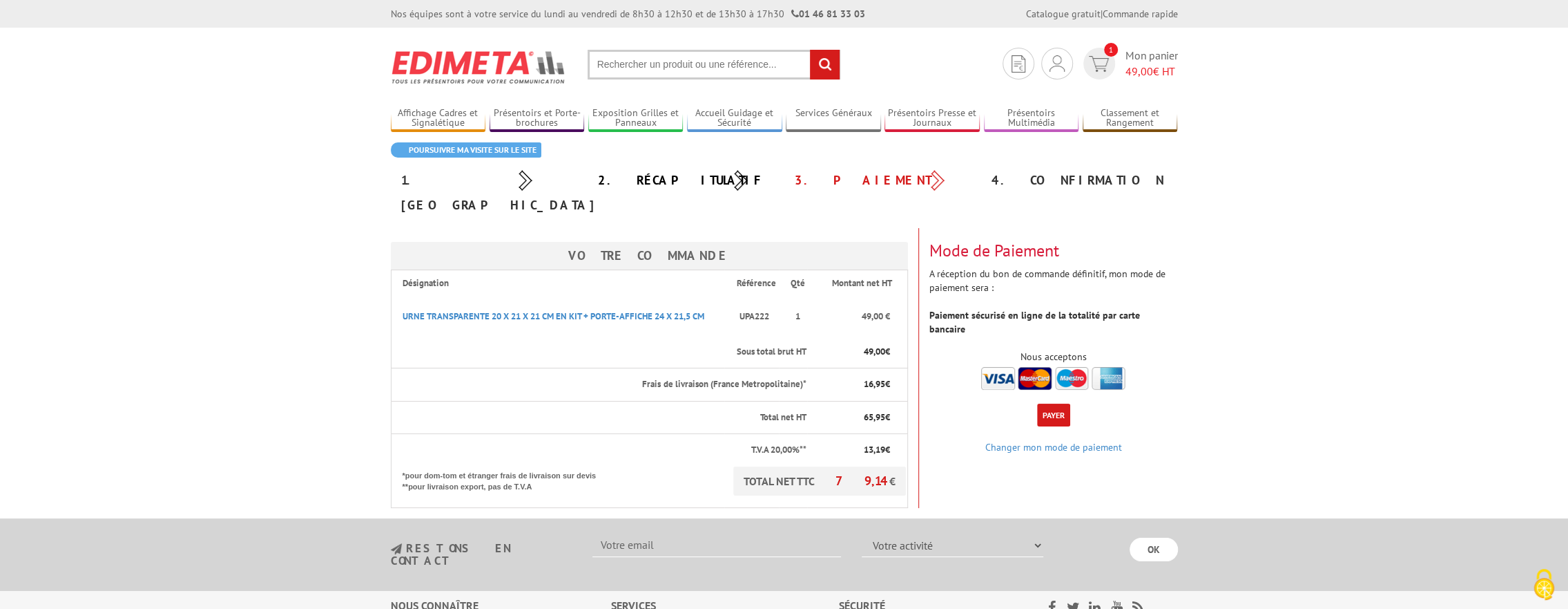
click at [1054, 404] on button "Payer" at bounding box center [1054, 415] width 33 height 23
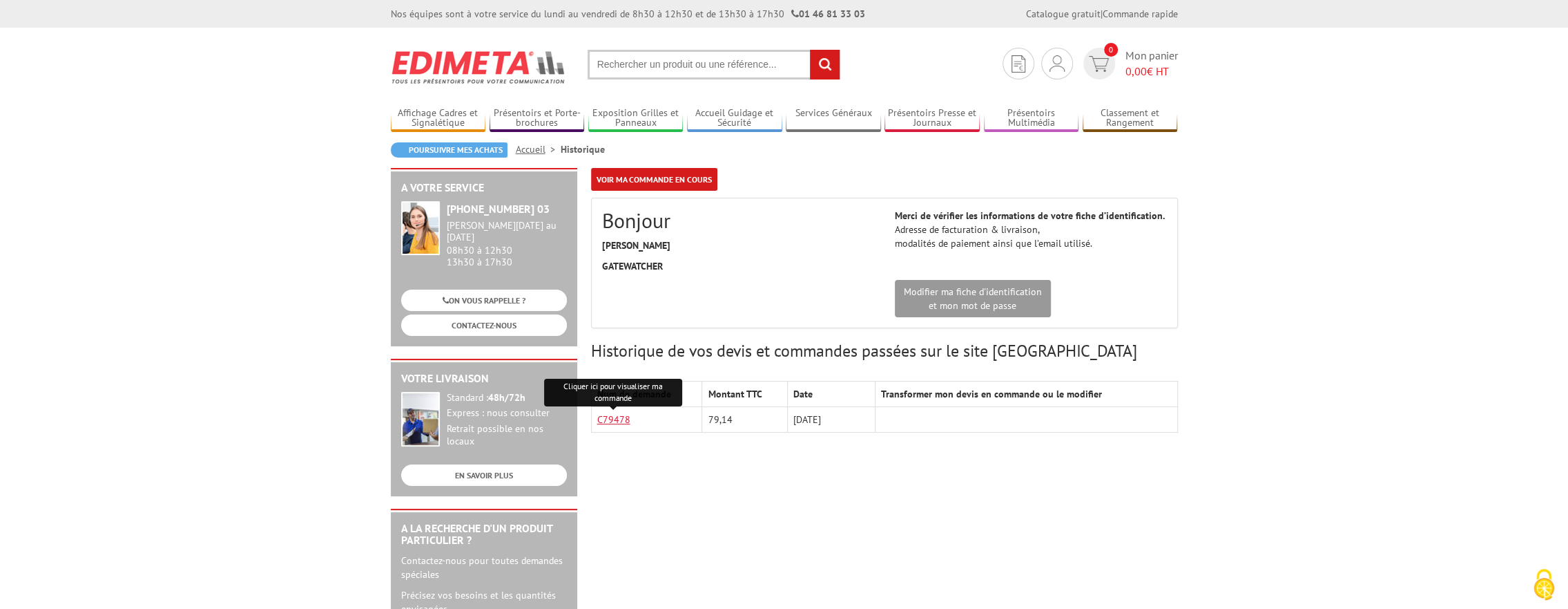
click at [613, 419] on link "C79478" at bounding box center [614, 419] width 33 height 12
click at [1005, 133] on link "Déconnexion" at bounding box center [1057, 128] width 146 height 17
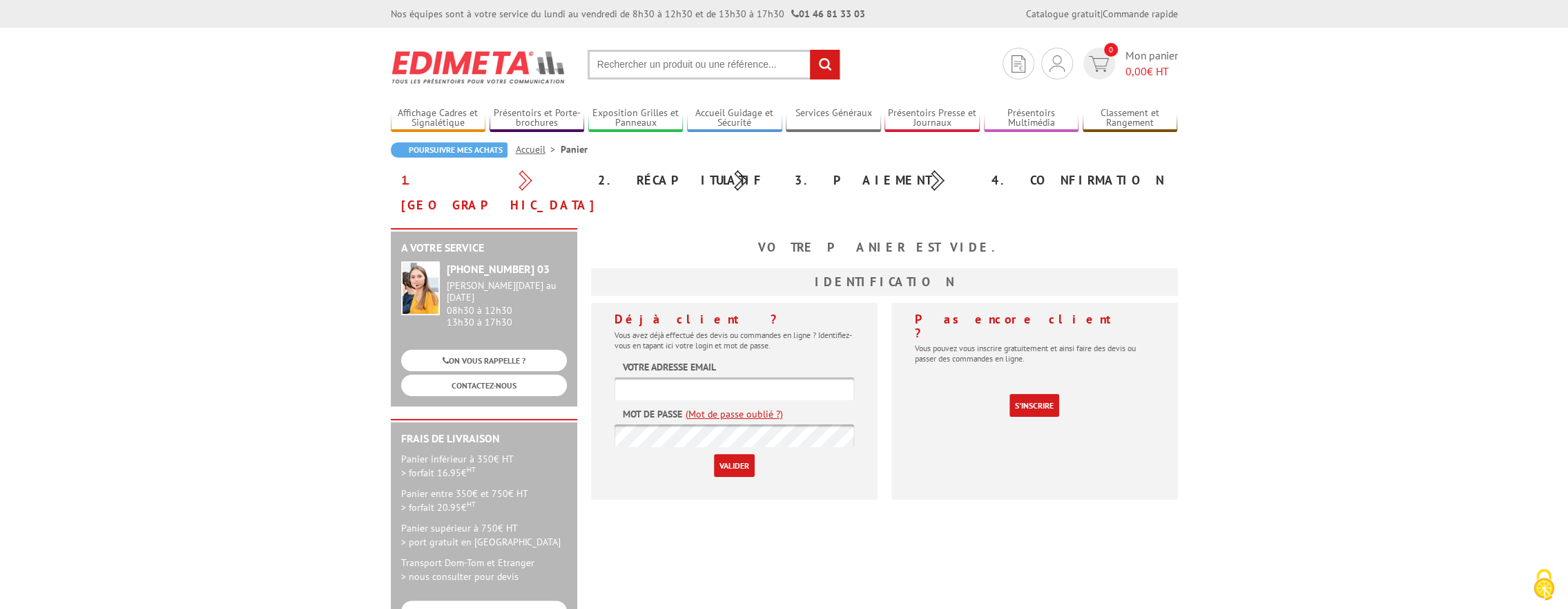
click at [303, 244] on body "Nos équipes sont à votre service du lundi au vendredi de 8h30 à 12h30 et de 13h…" at bounding box center [784, 487] width 1568 height 975
